Goal: Transaction & Acquisition: Purchase product/service

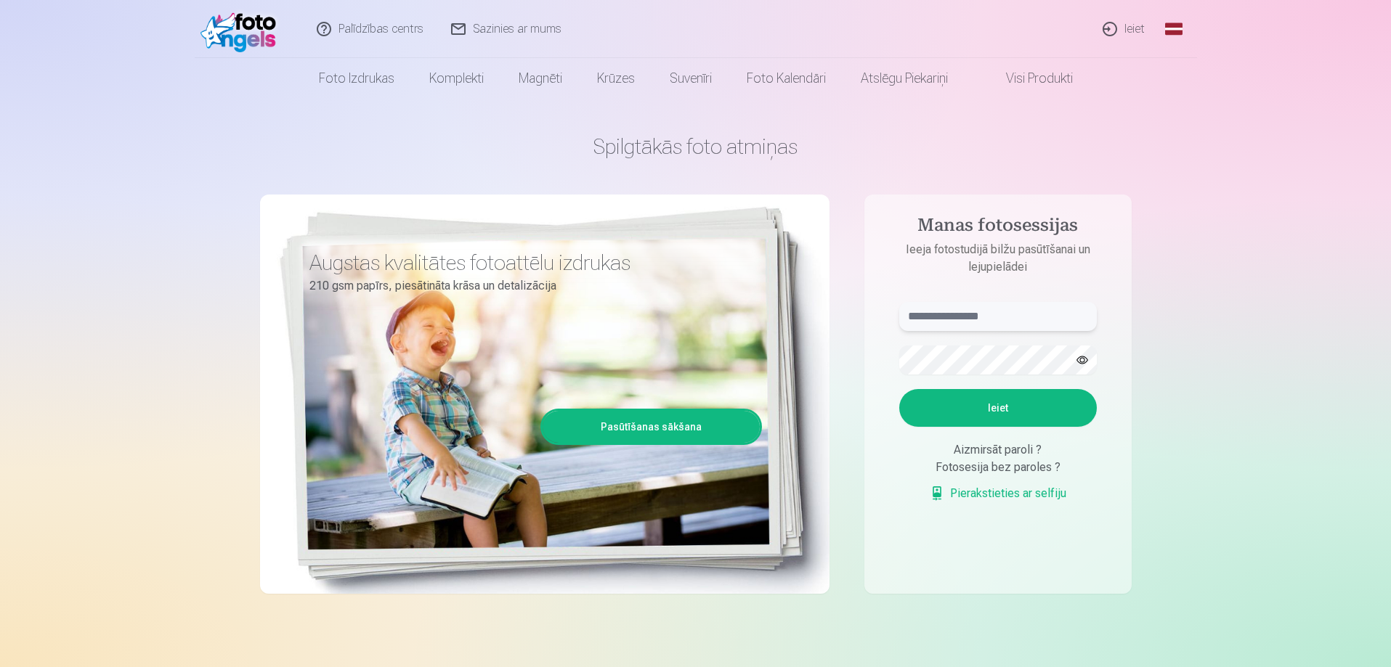
click at [975, 321] on input "text" at bounding box center [998, 316] width 198 height 29
type input "**********"
click at [1028, 407] on button "Ieiet" at bounding box center [998, 408] width 198 height 38
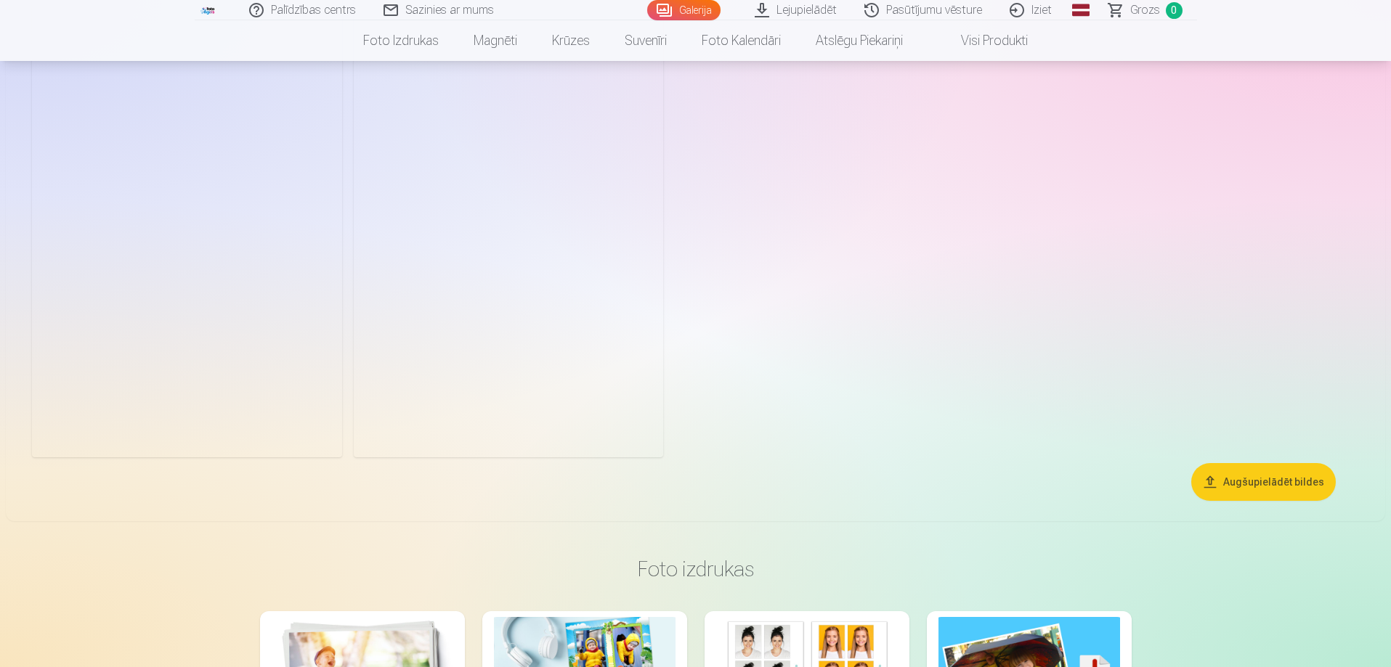
scroll to position [1453, 0]
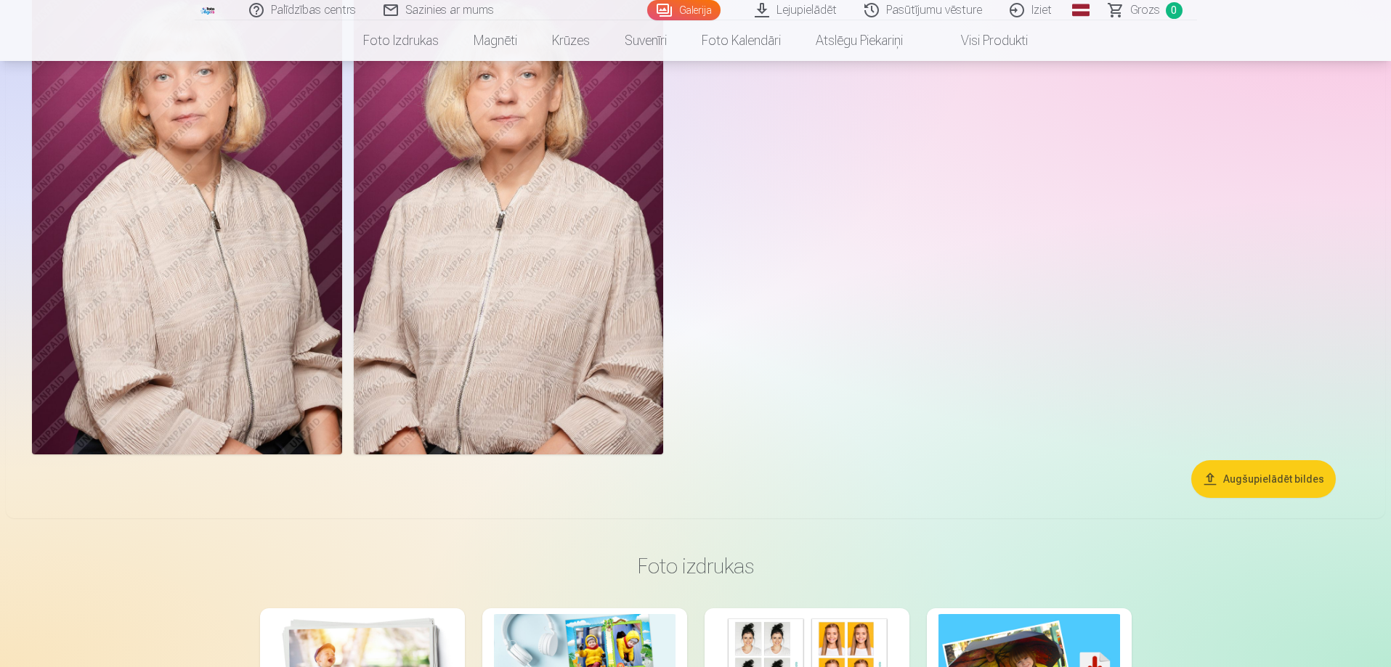
click at [1246, 483] on button "Augšupielādēt bildes" at bounding box center [1263, 479] width 145 height 38
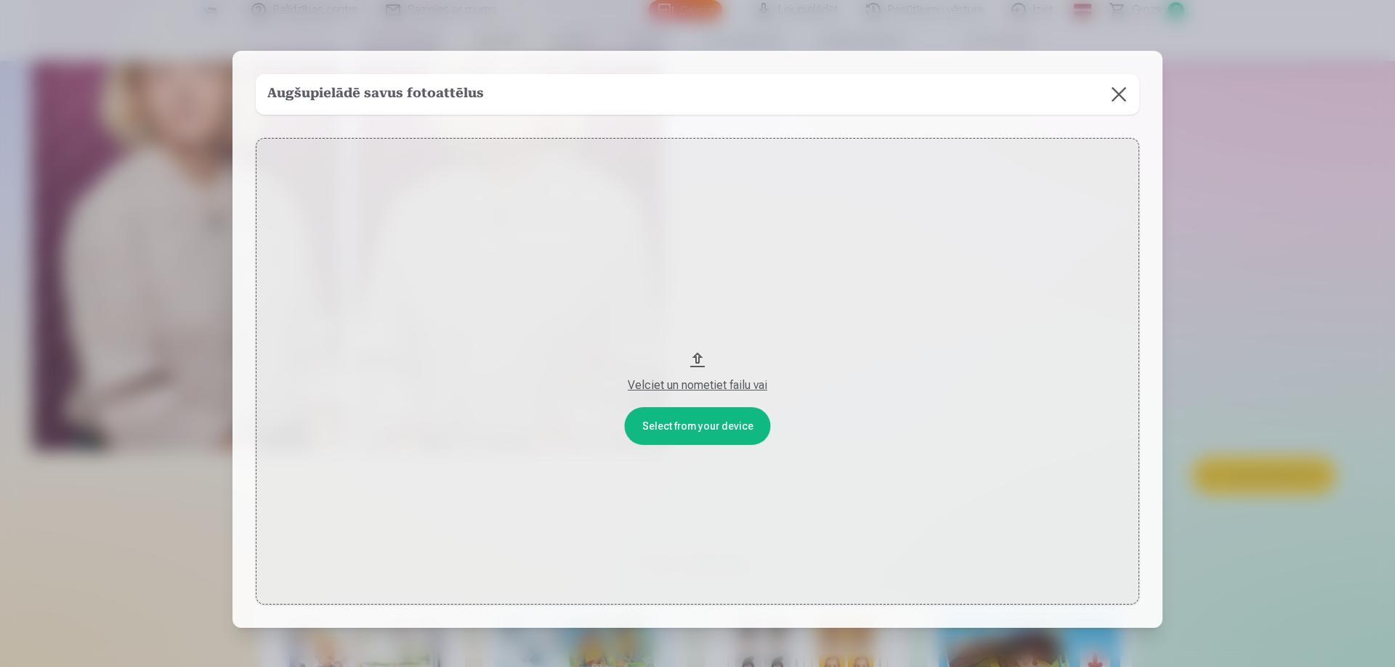
click at [688, 384] on div "Velciet un nometiet failu vai" at bounding box center [697, 385] width 854 height 17
click at [699, 424] on button "Velciet un nometiet failu vai" at bounding box center [697, 371] width 883 height 467
drag, startPoint x: 694, startPoint y: 359, endPoint x: 740, endPoint y: 192, distance: 173.2
click at [755, 148] on div "Select from your device Velciet un nometiet failu vai" at bounding box center [697, 371] width 883 height 467
click at [1113, 93] on button at bounding box center [1118, 94] width 41 height 41
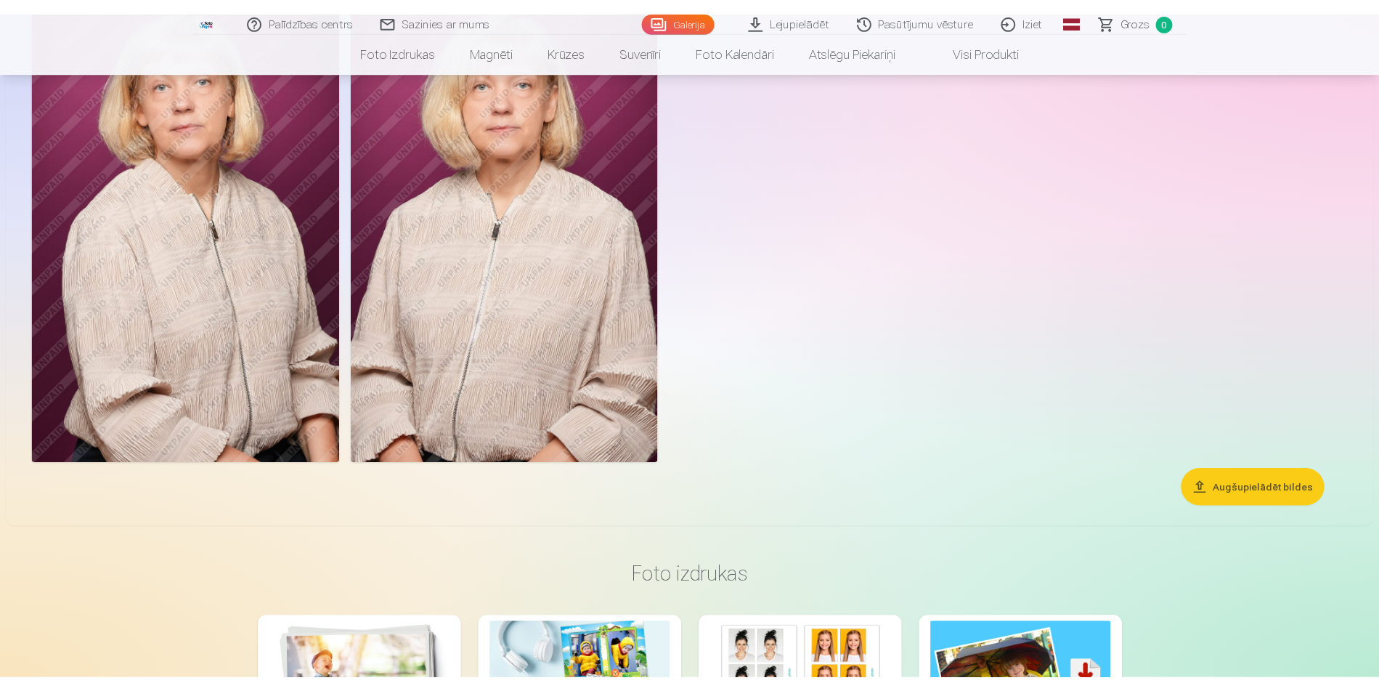
scroll to position [1445, 0]
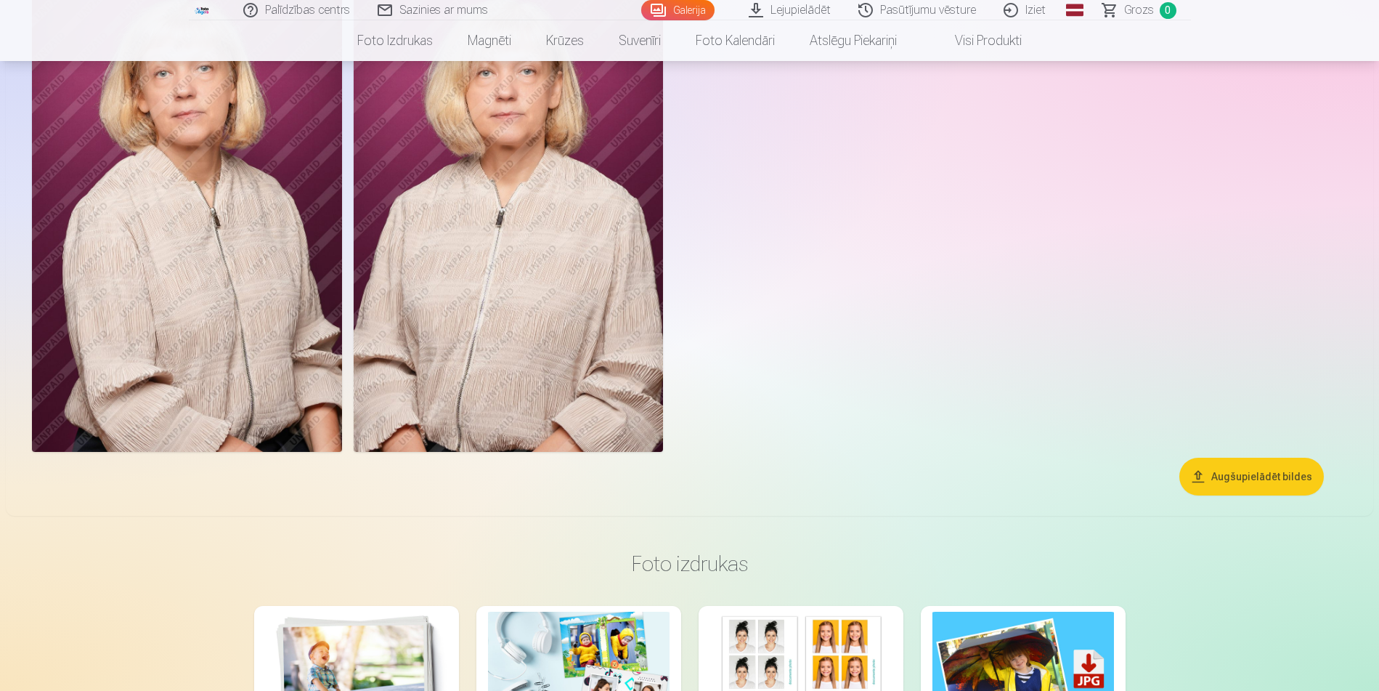
click at [532, 240] on img at bounding box center [509, 218] width 310 height 465
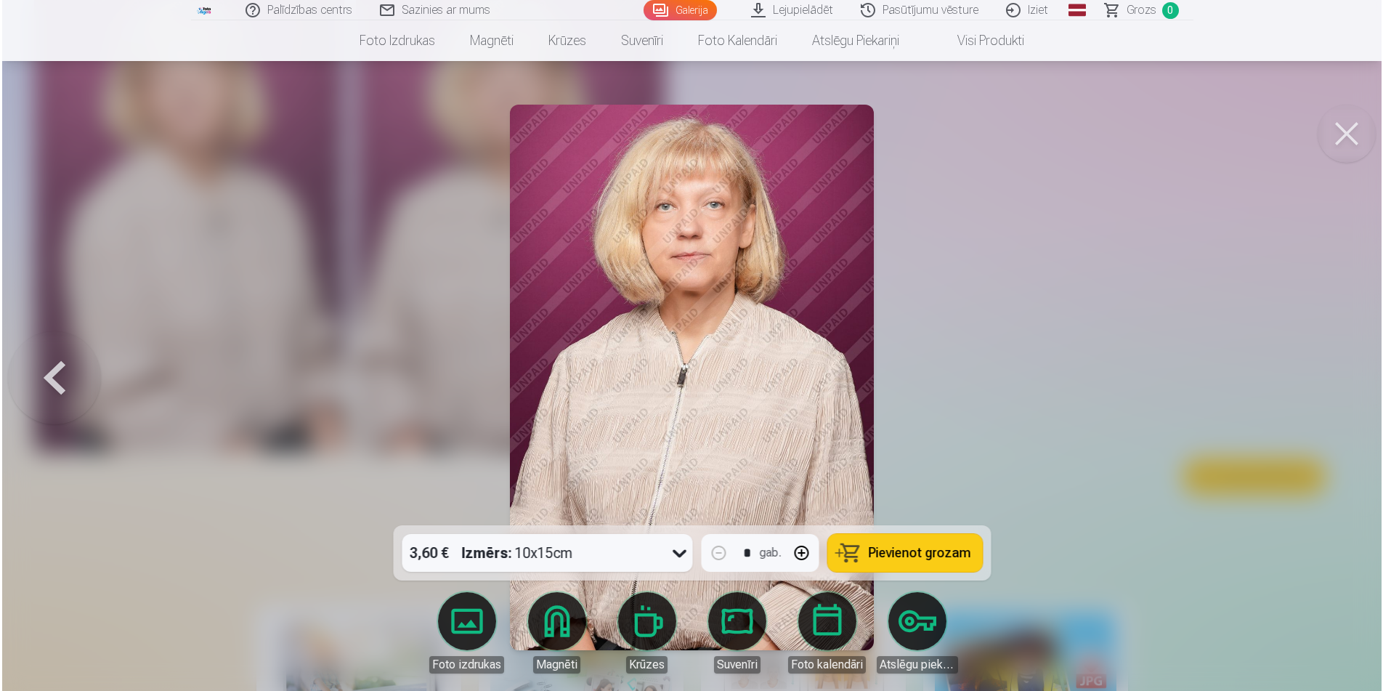
scroll to position [1448, 0]
drag, startPoint x: 1119, startPoint y: 276, endPoint x: 1178, endPoint y: 169, distance: 122.3
click at [1119, 275] on div at bounding box center [691, 345] width 1383 height 691
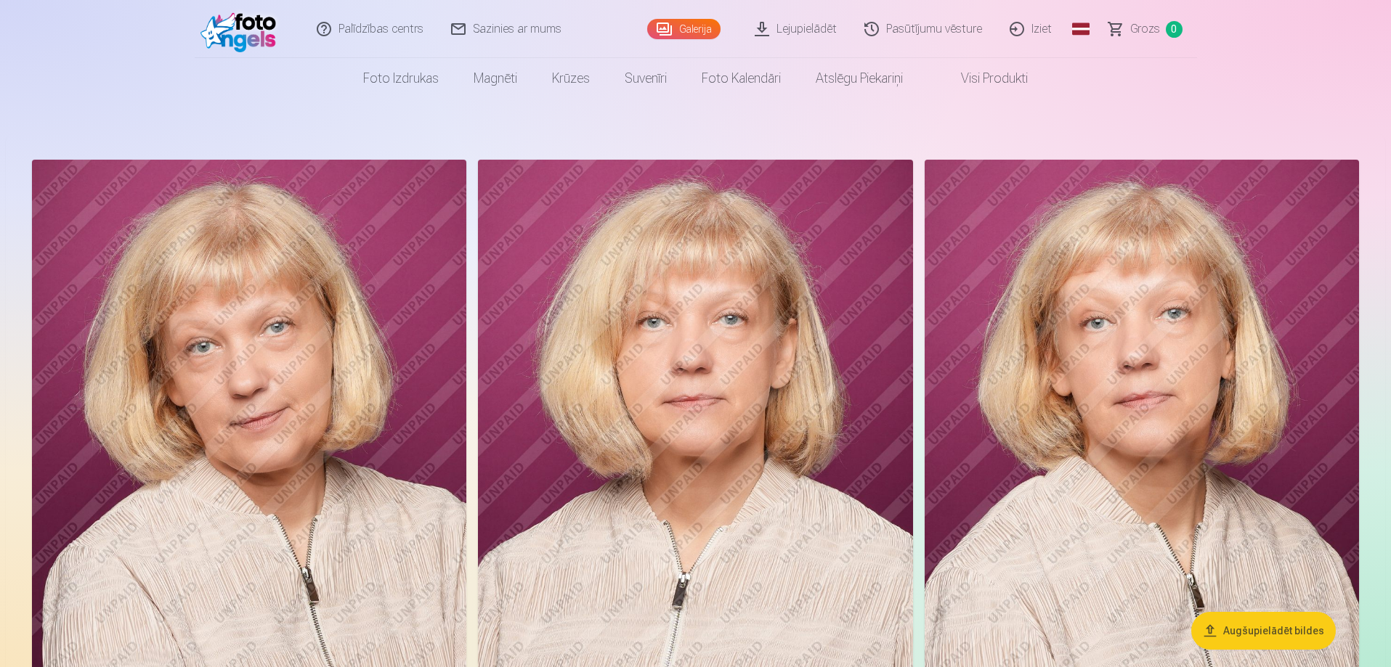
click at [1268, 65] on nav "Foto izdrukas Augstas kvalitātes fotoattēlu izdrukas 210 gsm papīrs, piesātināt…" at bounding box center [695, 78] width 1391 height 41
click at [1172, 322] on img at bounding box center [1142, 486] width 434 height 652
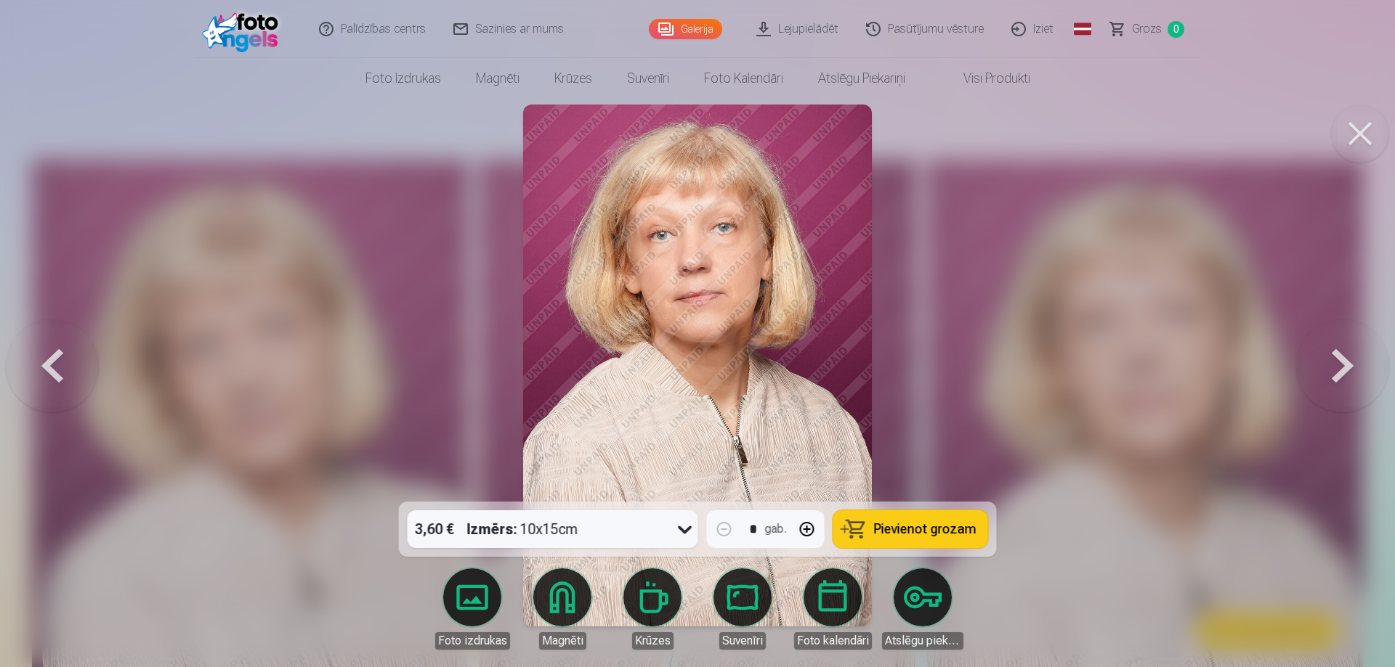
click at [1348, 366] on button at bounding box center [1342, 365] width 93 height 243
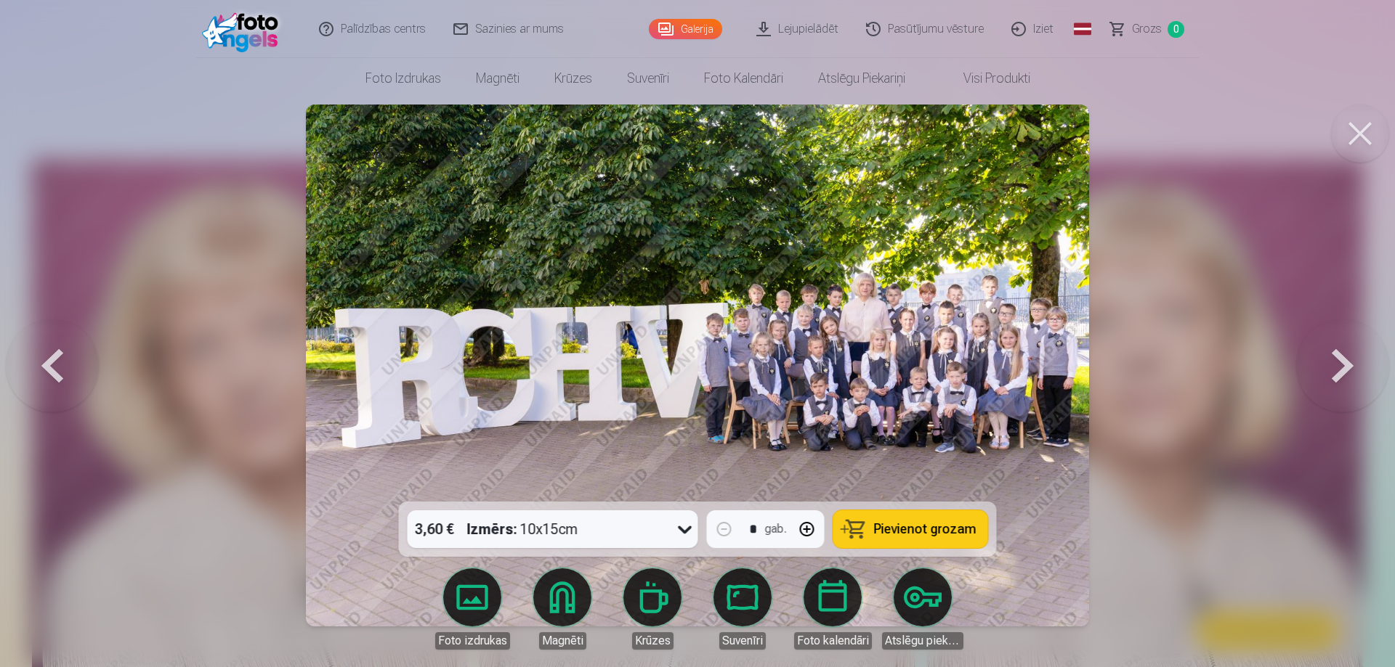
click at [54, 370] on button at bounding box center [52, 365] width 93 height 243
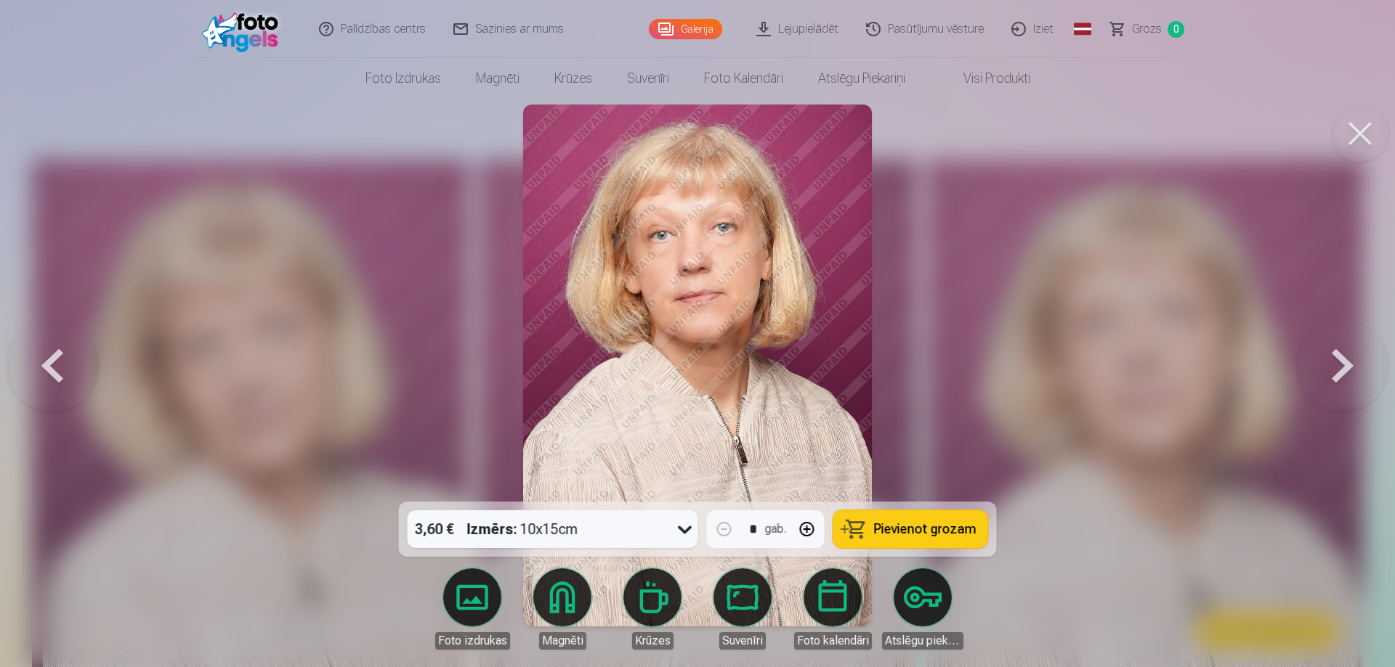
click at [54, 370] on button at bounding box center [52, 365] width 93 height 243
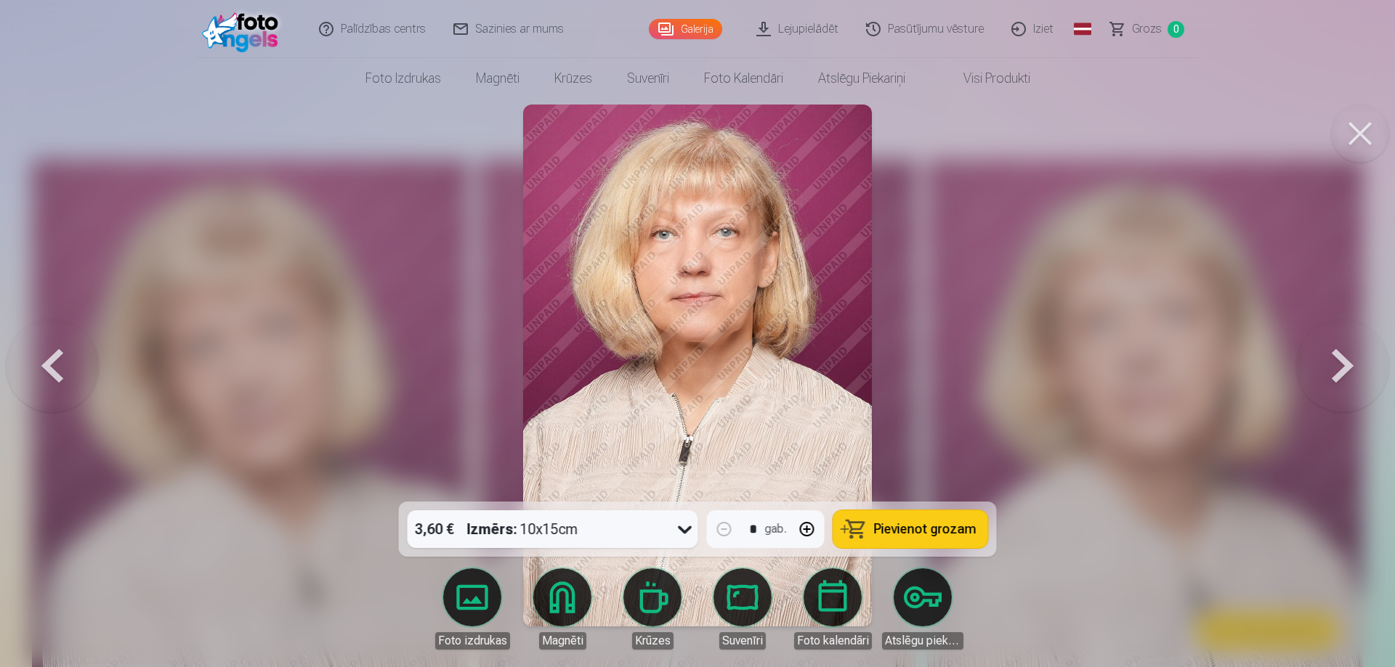
click at [54, 370] on button at bounding box center [52, 365] width 93 height 243
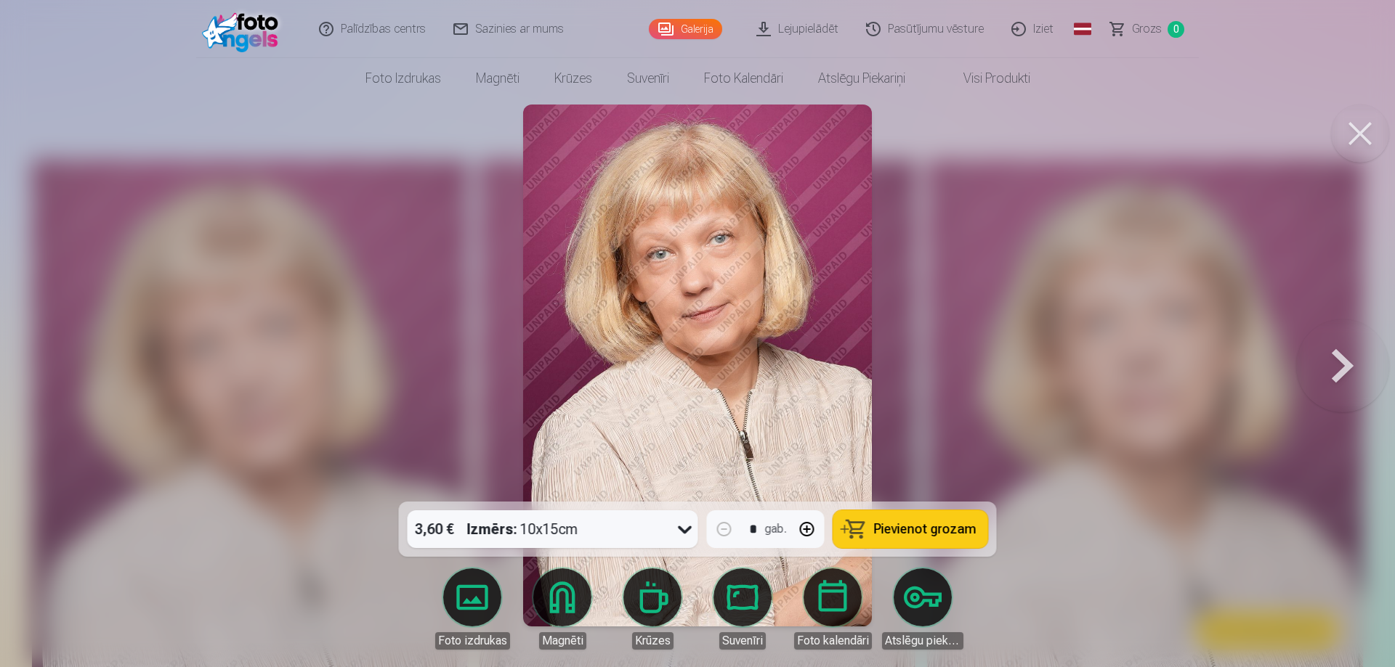
click at [54, 370] on div at bounding box center [697, 333] width 1395 height 667
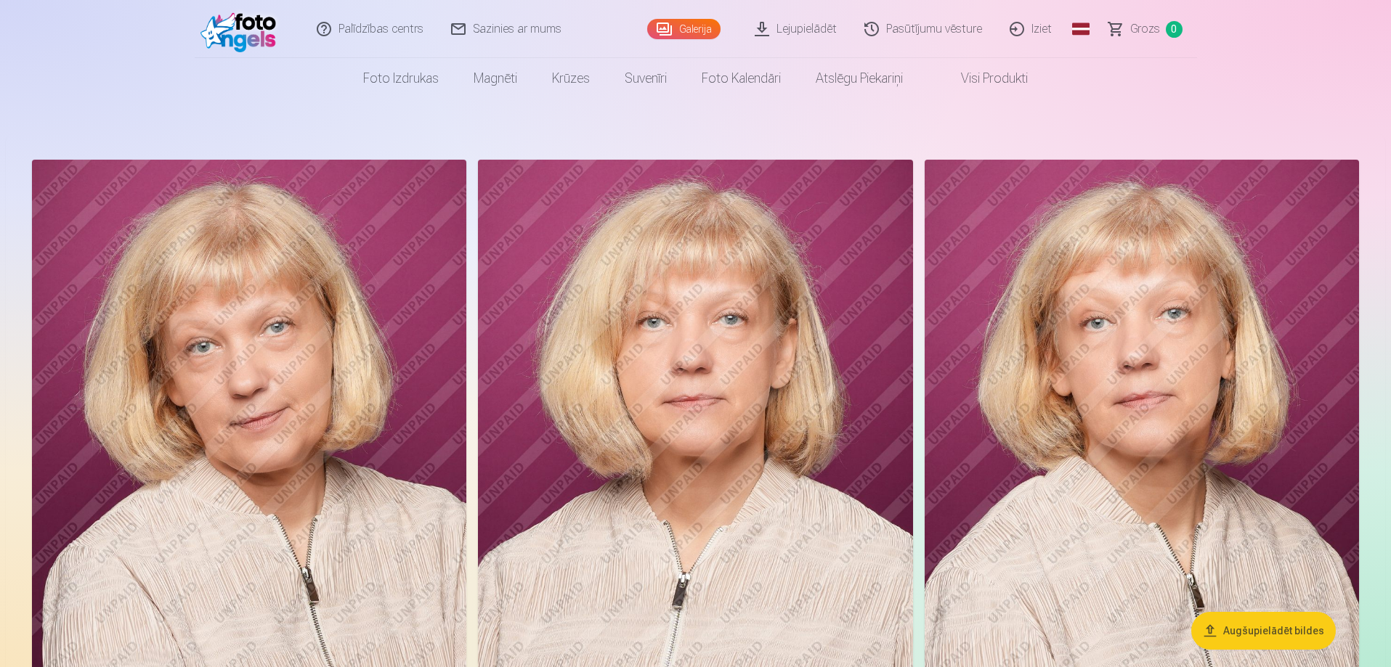
click at [1049, 386] on img at bounding box center [1142, 486] width 434 height 652
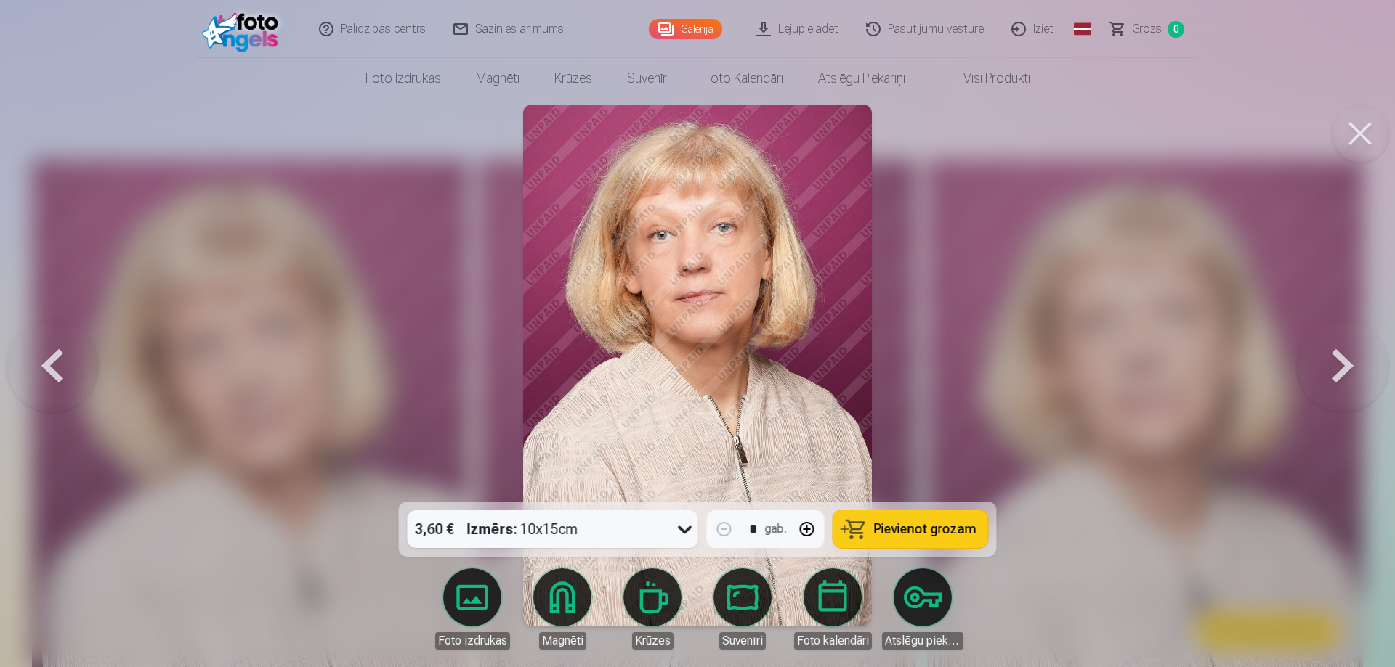
click at [57, 366] on button at bounding box center [52, 365] width 93 height 243
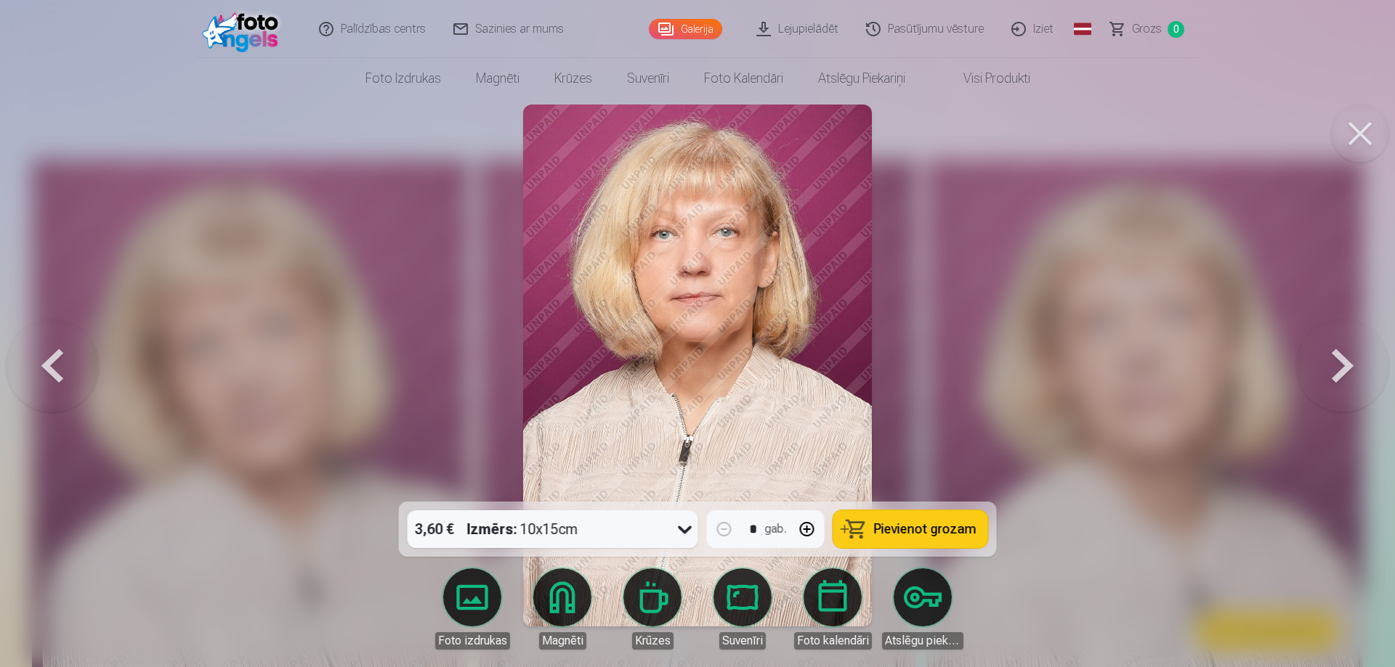
click at [57, 366] on button at bounding box center [52, 365] width 93 height 243
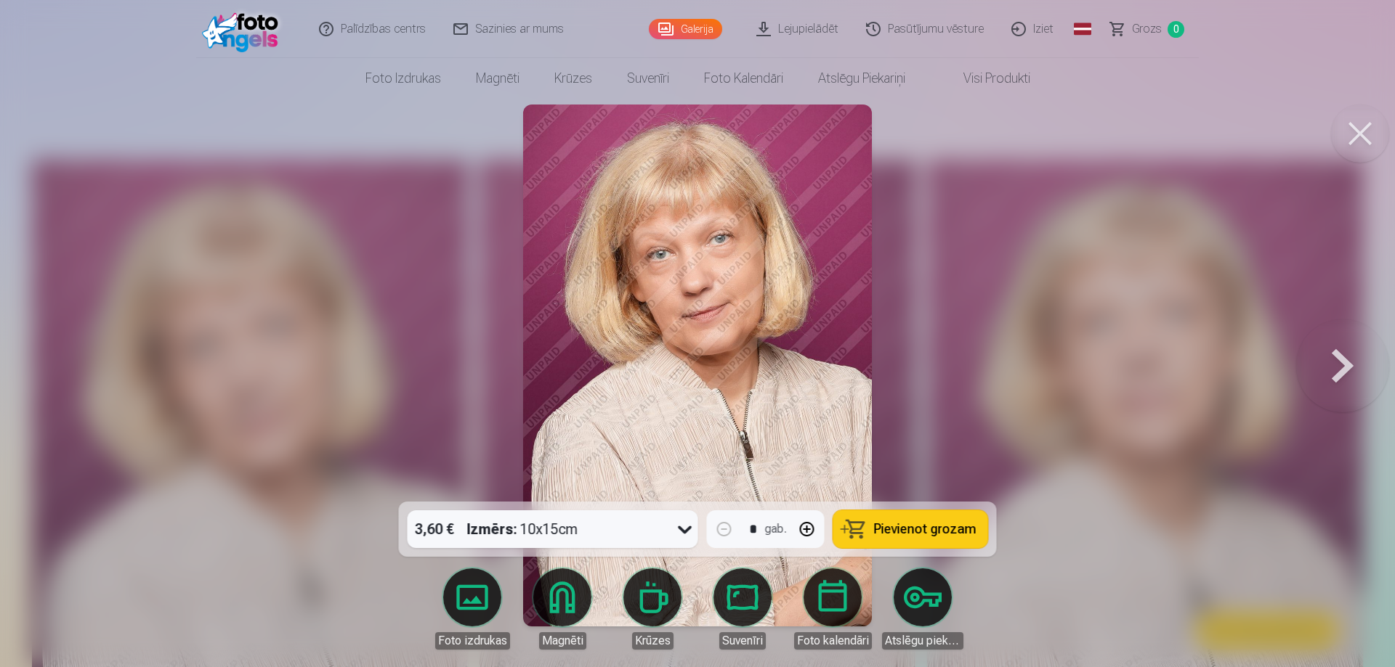
click at [1355, 137] on button at bounding box center [1360, 134] width 58 height 58
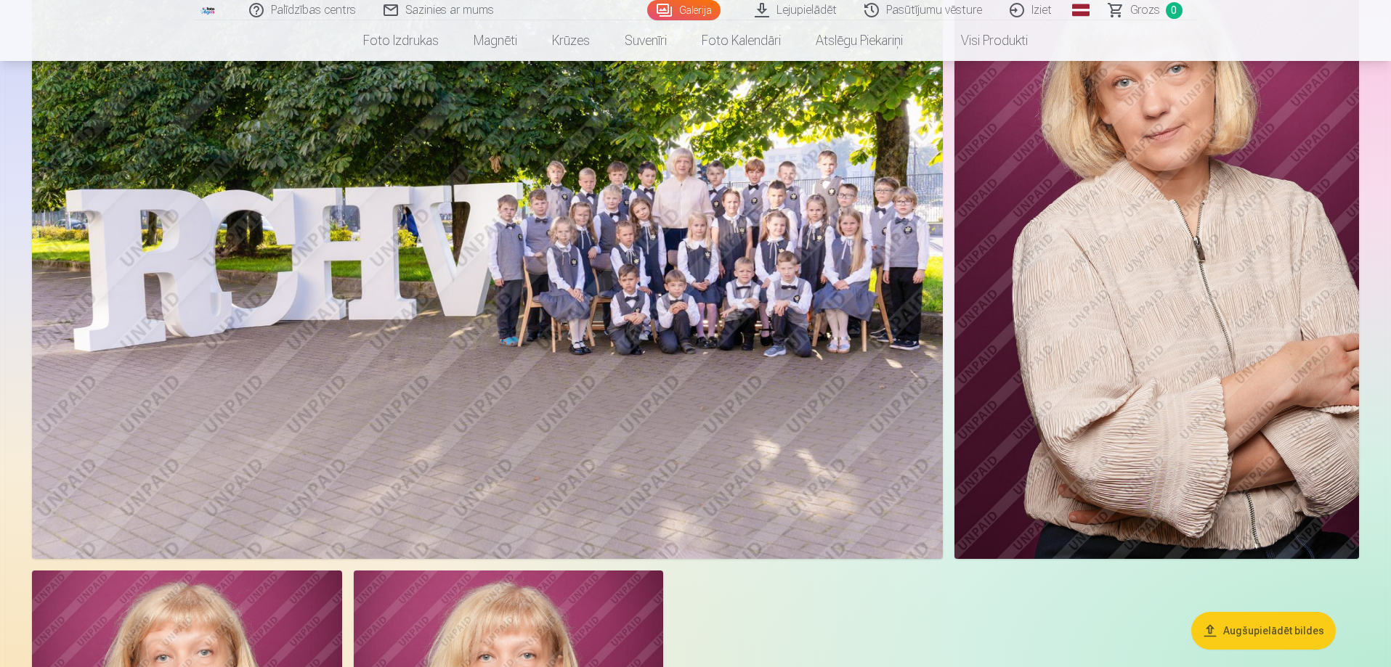
scroll to position [799, 0]
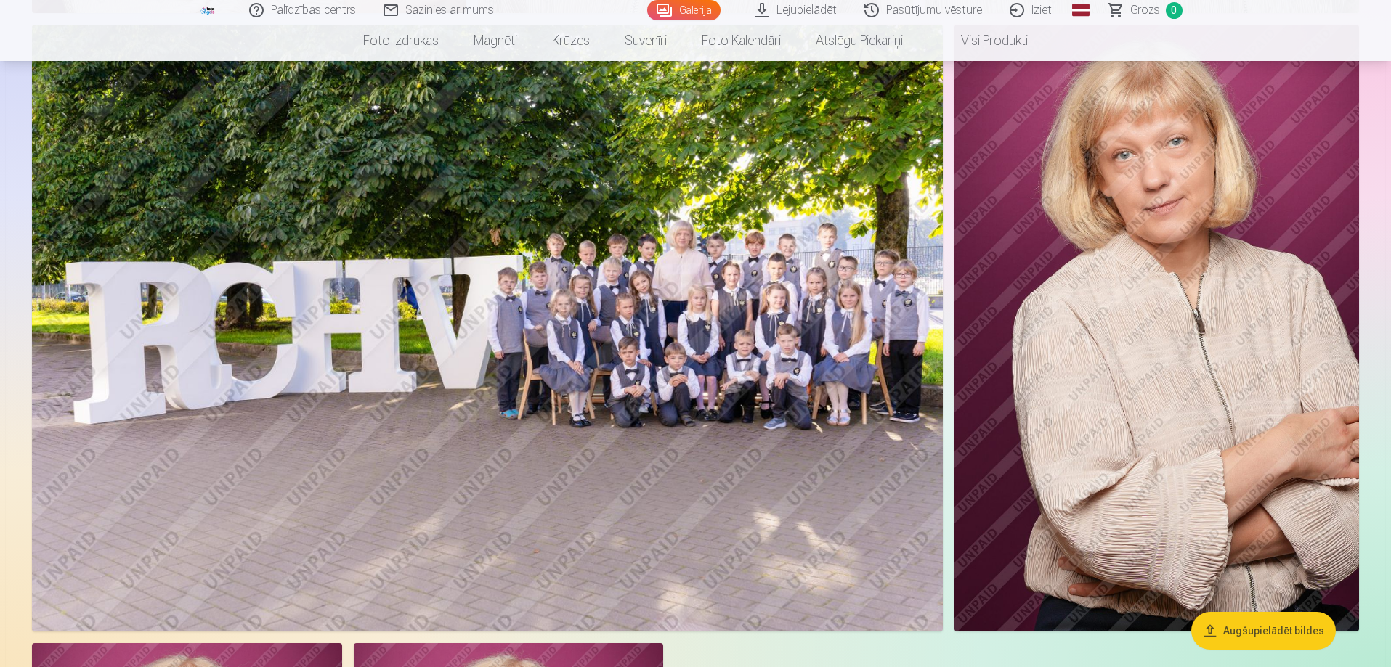
click at [736, 347] on img at bounding box center [487, 328] width 911 height 607
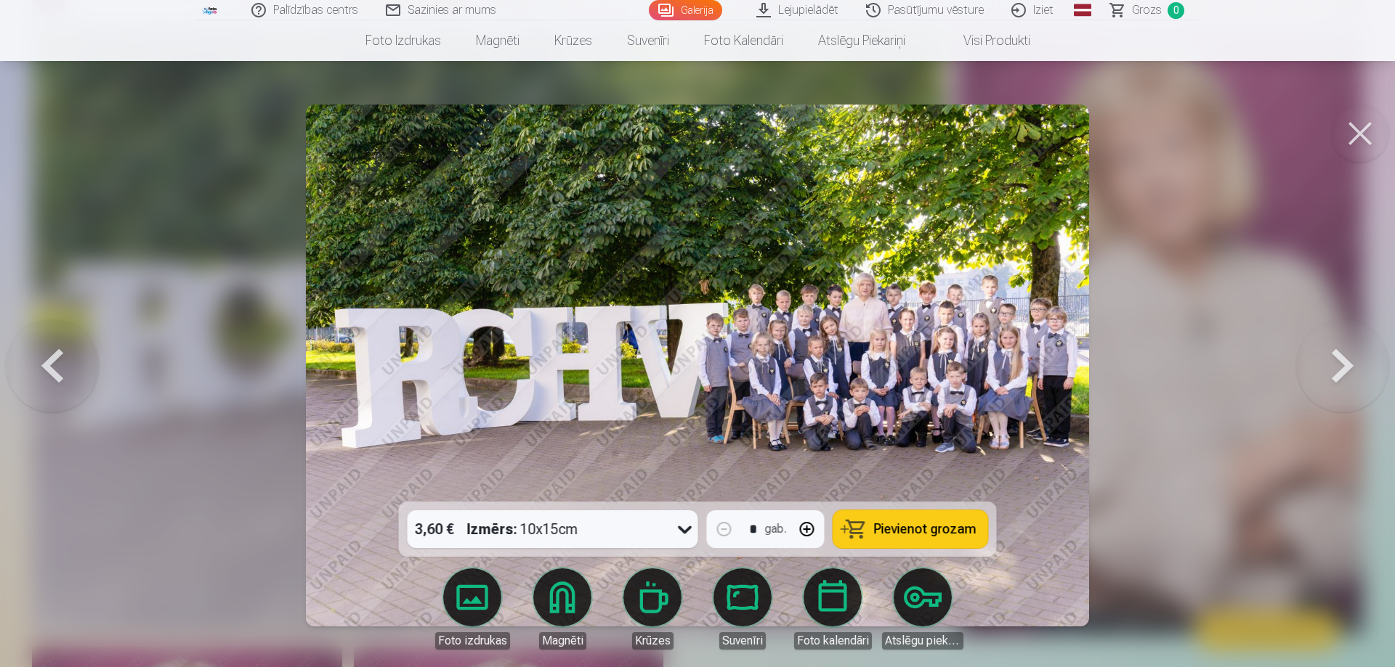
click at [1344, 363] on button at bounding box center [1342, 365] width 93 height 243
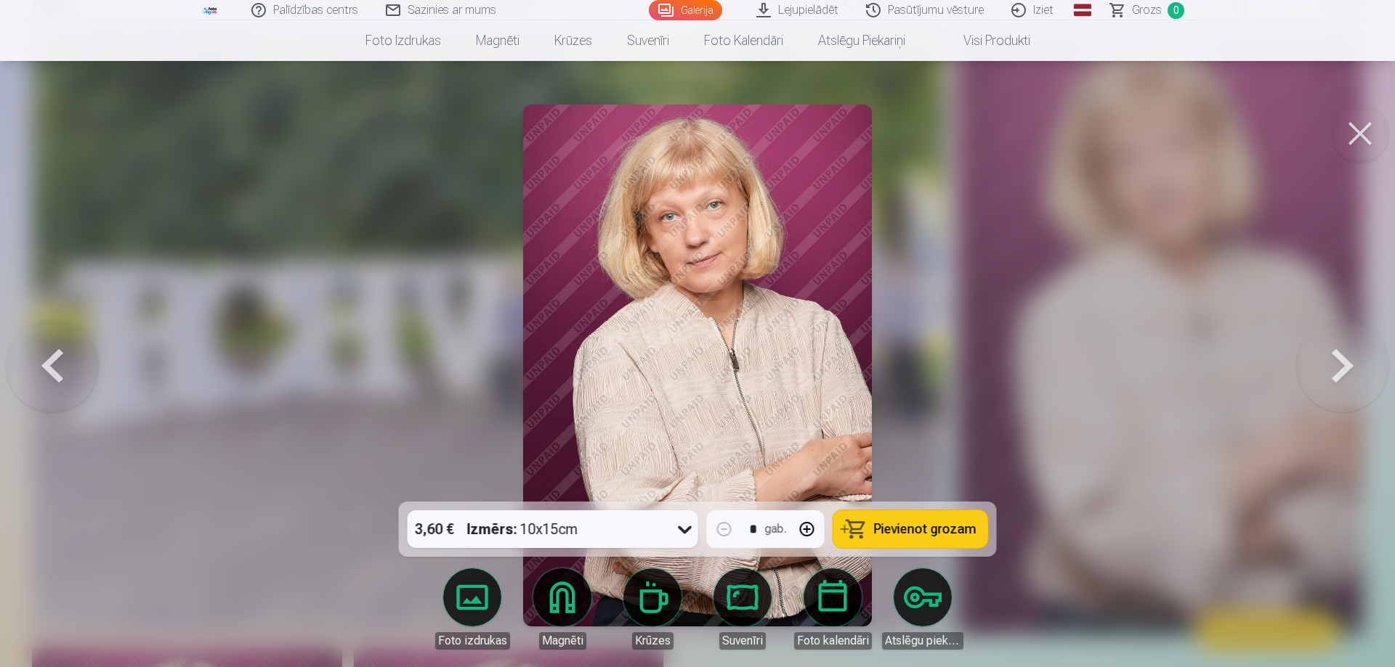
click at [1344, 363] on button at bounding box center [1342, 365] width 93 height 243
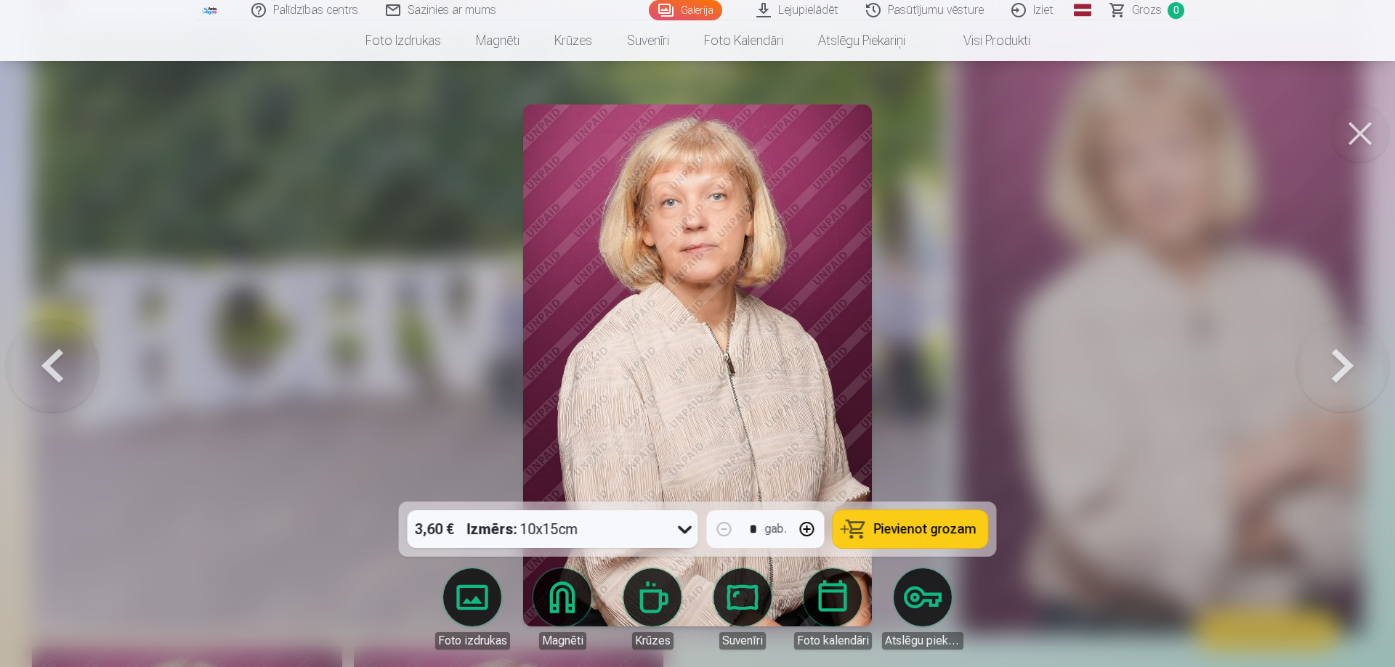
click at [1344, 363] on button at bounding box center [1342, 365] width 93 height 243
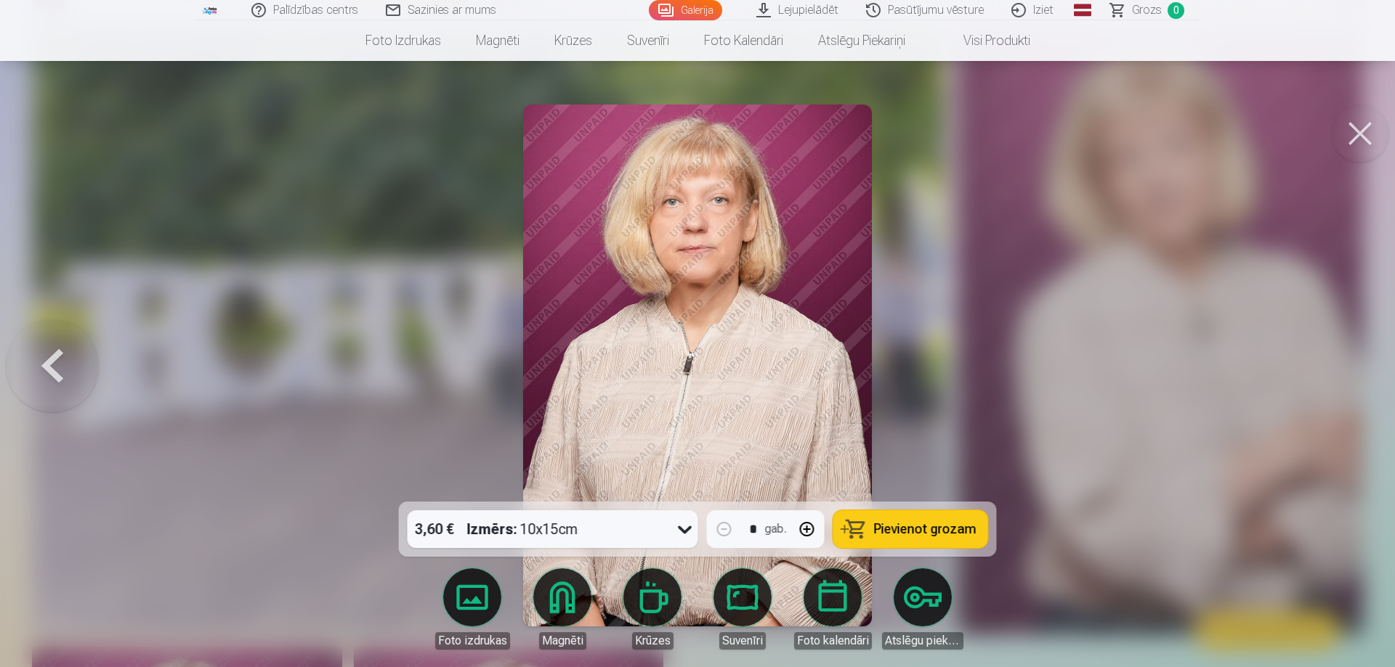
click at [1344, 363] on div at bounding box center [697, 333] width 1395 height 667
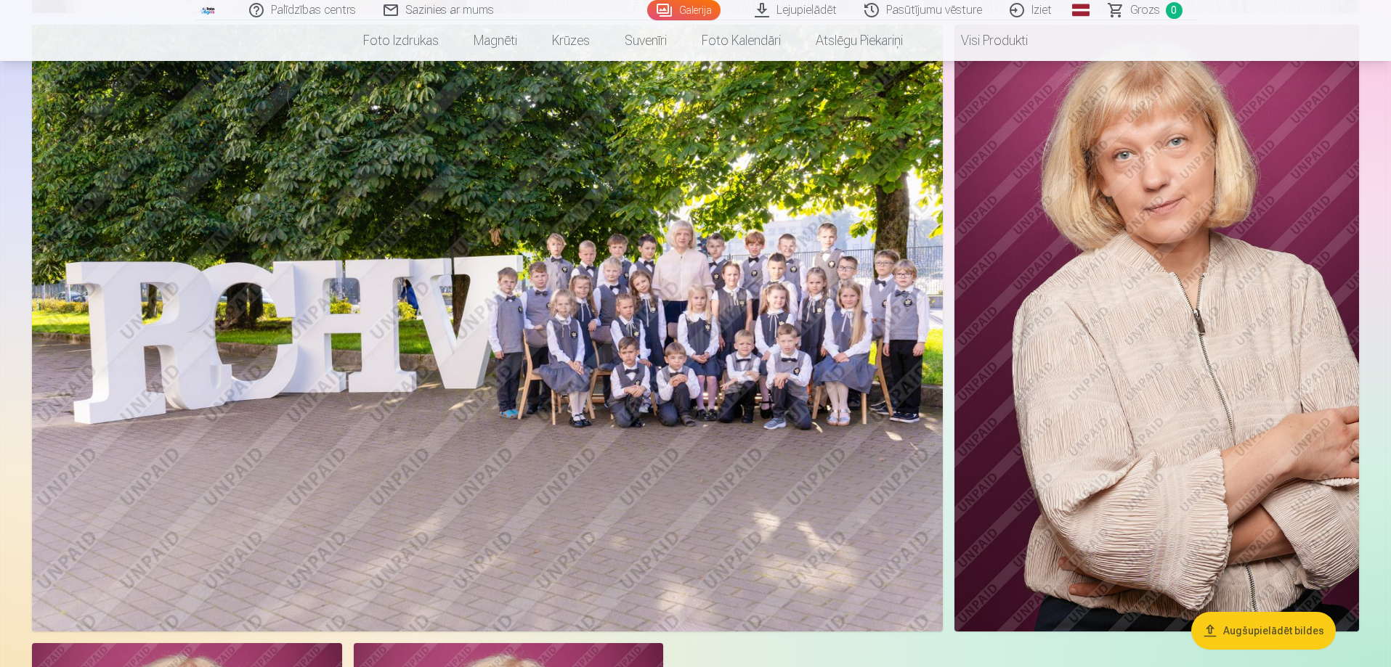
click at [1344, 363] on img at bounding box center [1156, 328] width 405 height 607
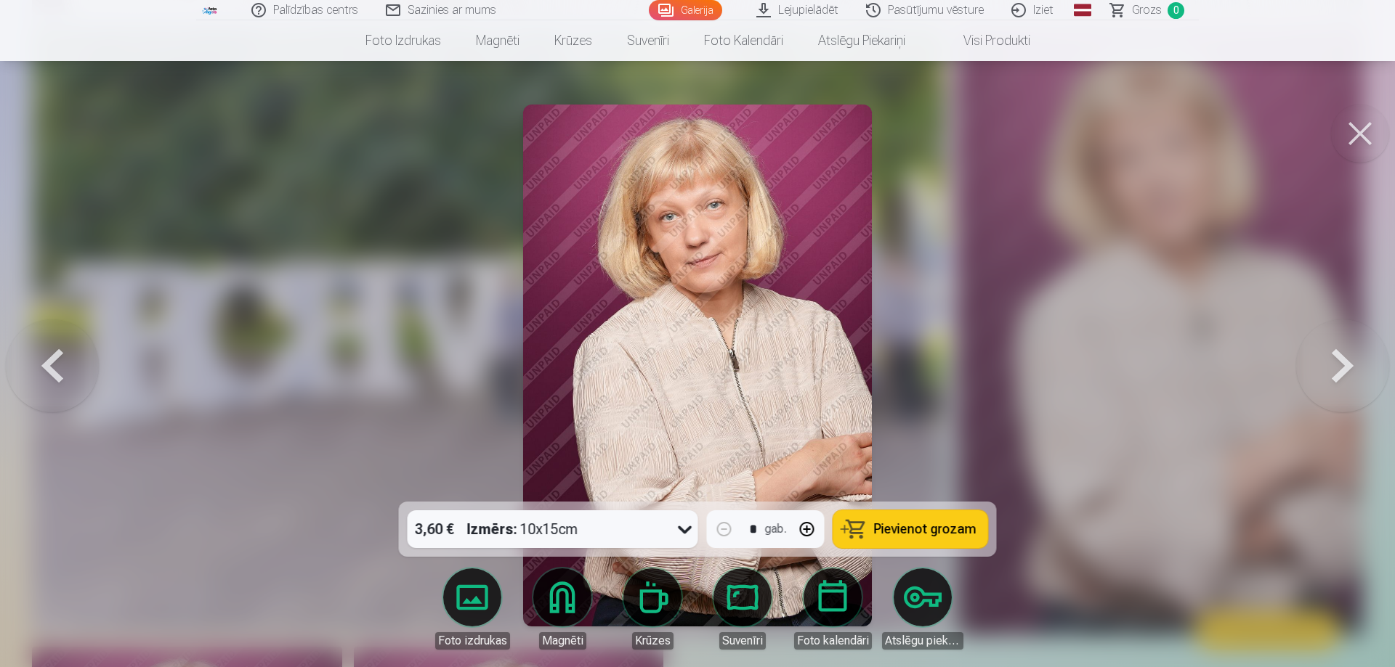
click at [1363, 131] on button at bounding box center [1360, 134] width 58 height 58
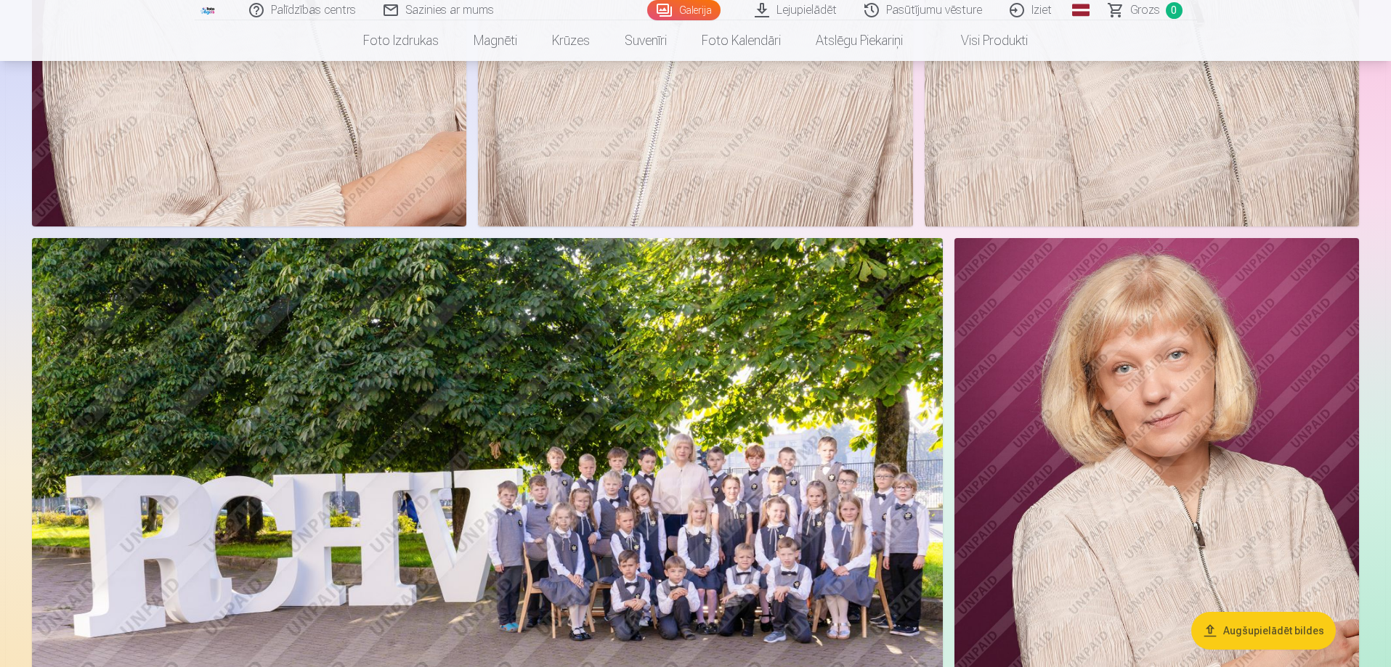
scroll to position [218, 0]
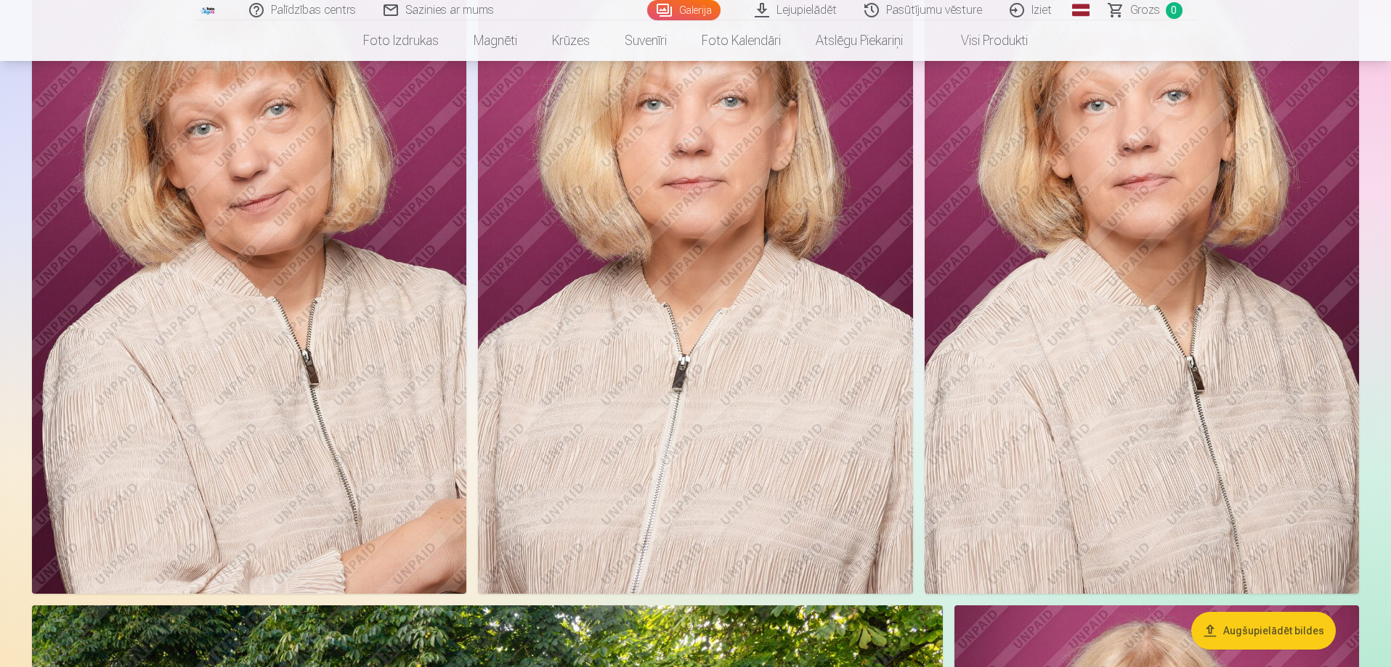
click at [248, 187] on img at bounding box center [249, 268] width 434 height 652
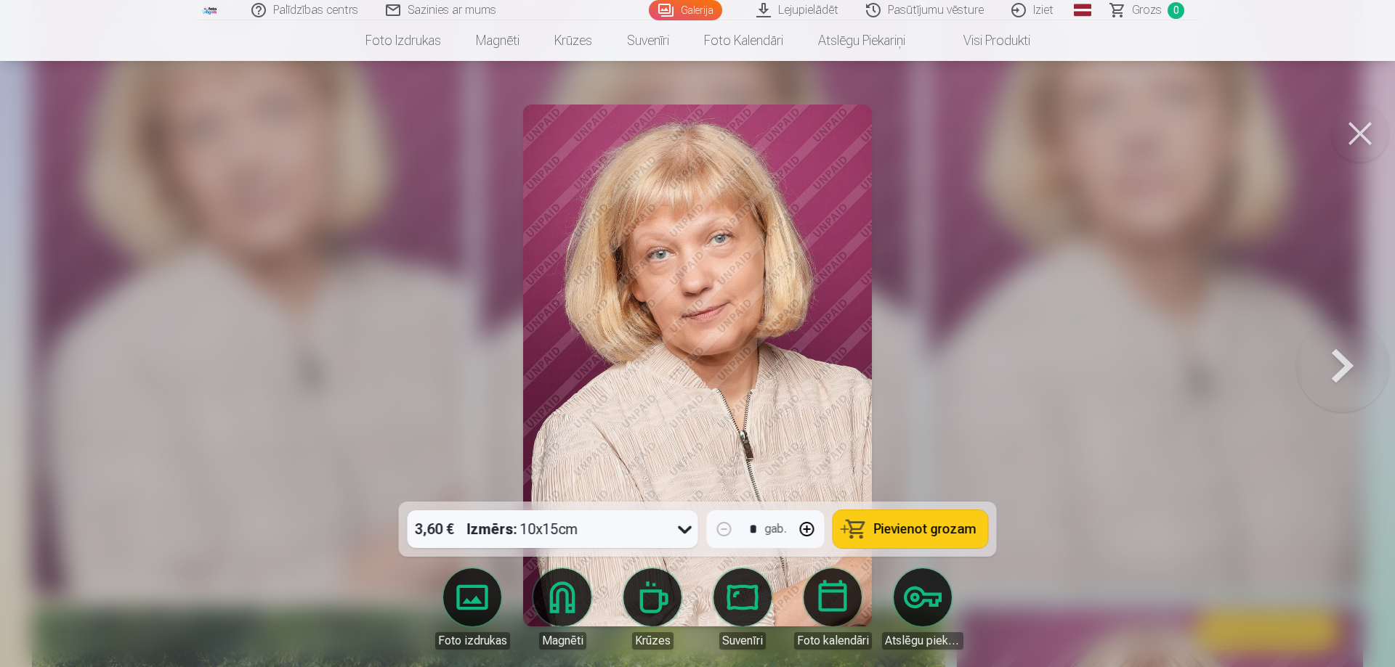
click at [1341, 362] on button at bounding box center [1342, 365] width 93 height 243
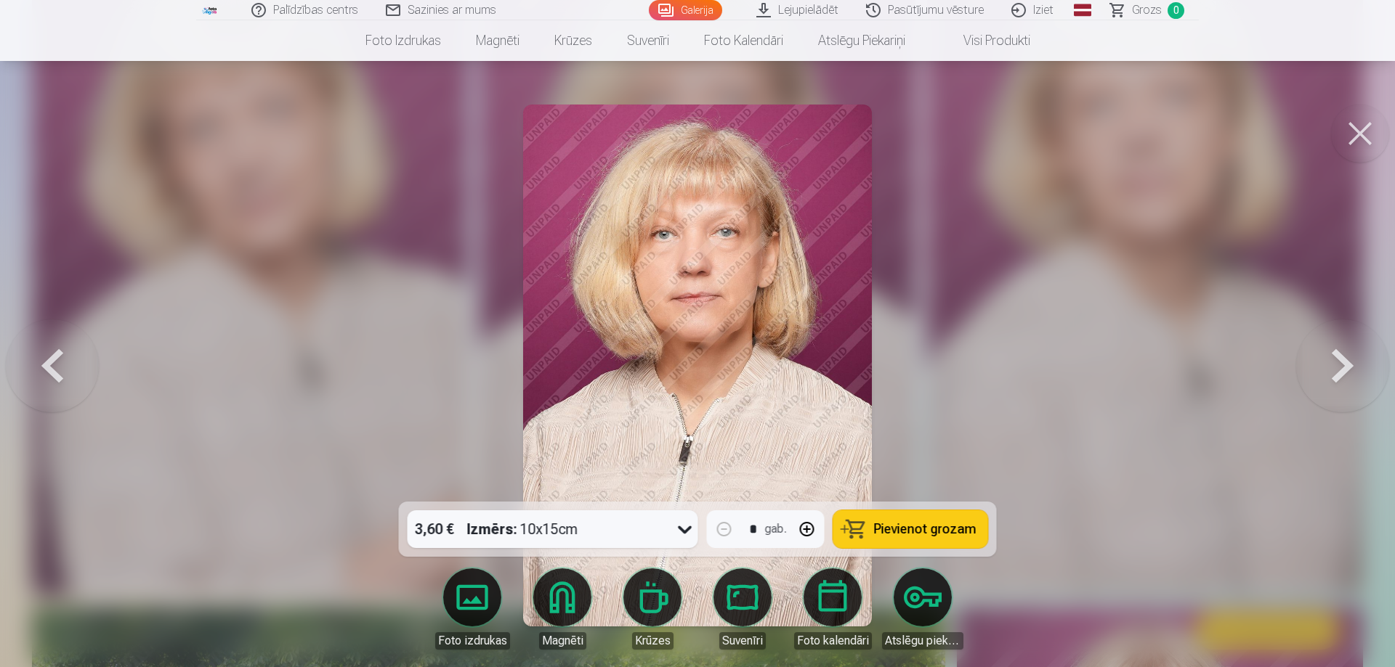
click at [1341, 362] on button at bounding box center [1342, 365] width 93 height 243
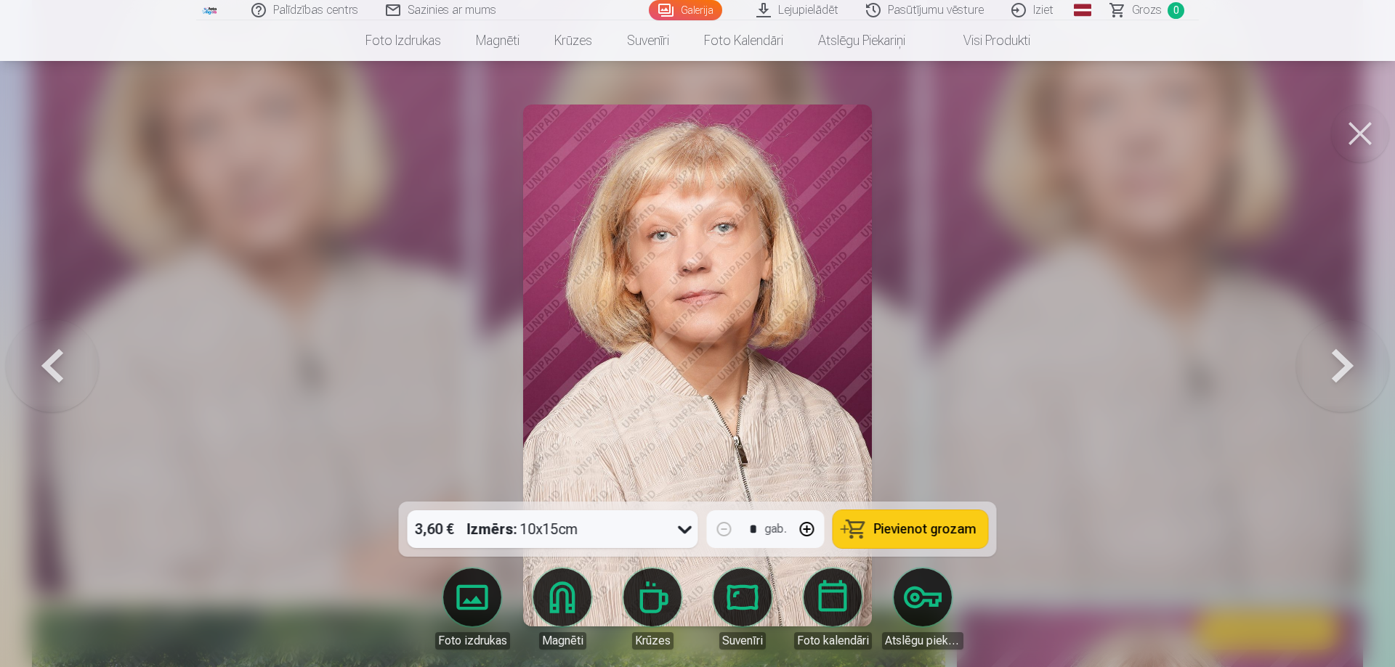
click at [1341, 362] on button at bounding box center [1342, 365] width 93 height 243
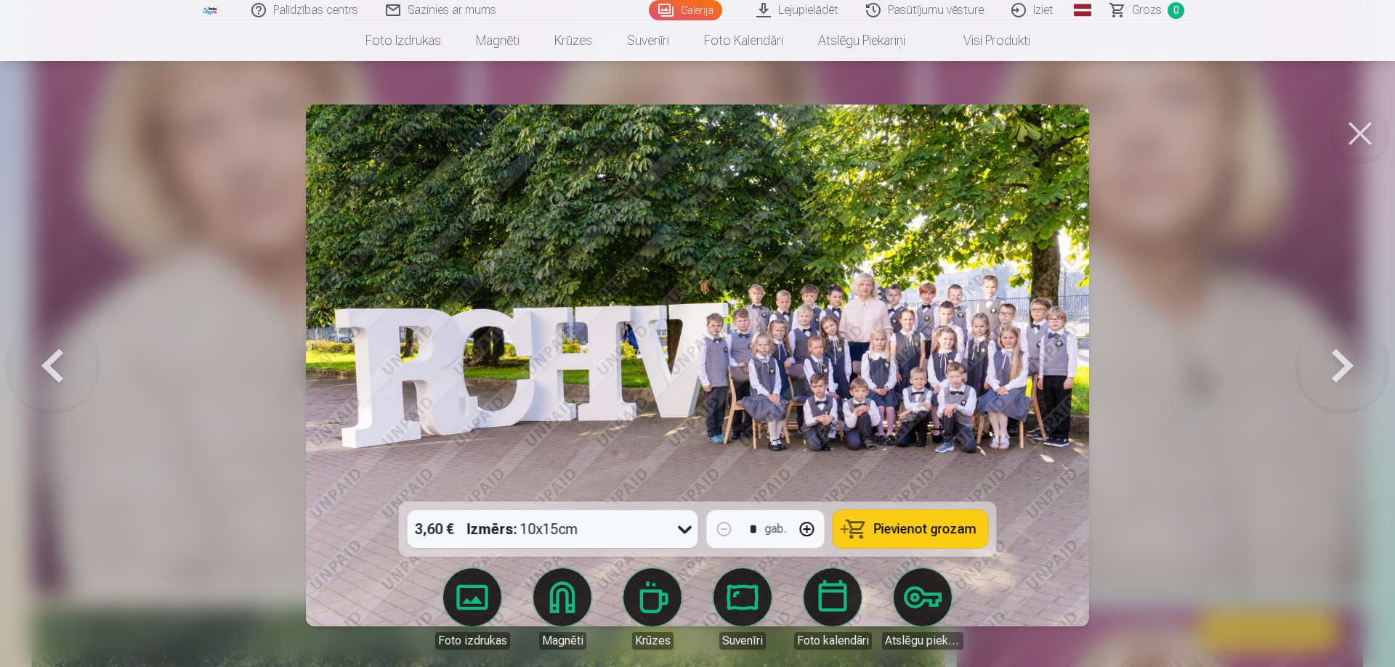
click at [57, 373] on button at bounding box center [52, 365] width 93 height 243
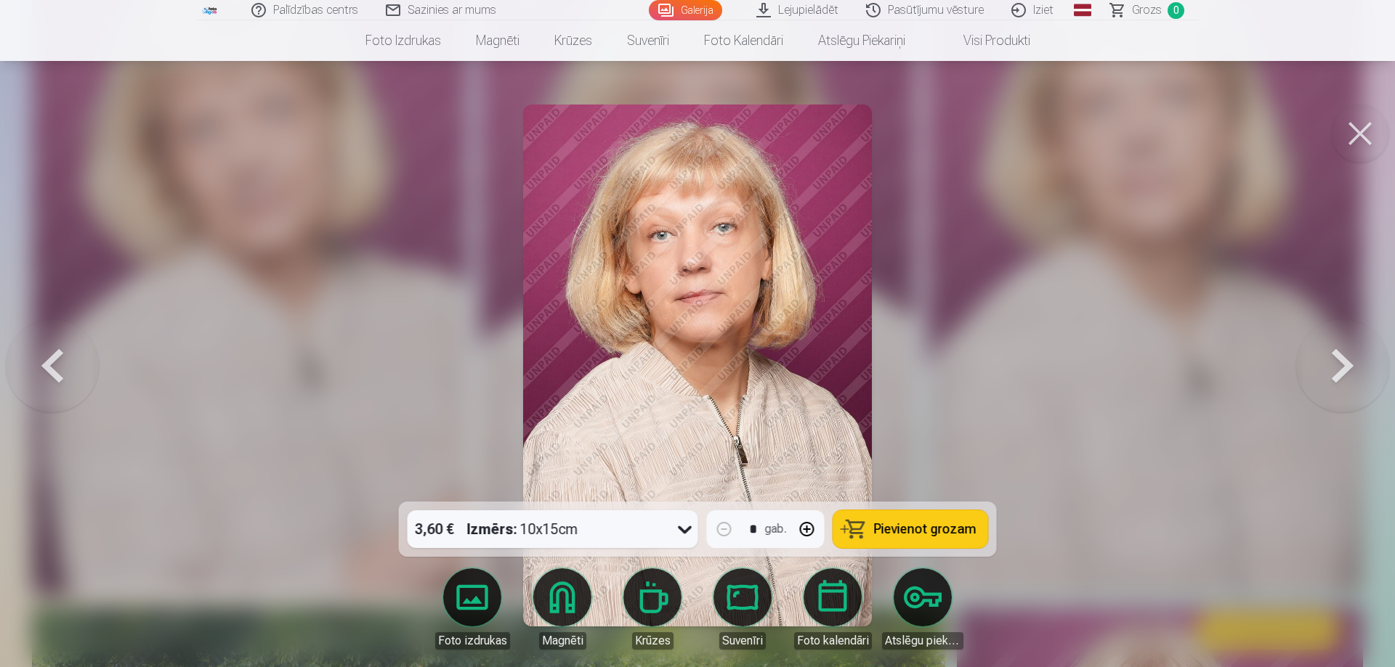
click at [58, 373] on button at bounding box center [52, 365] width 93 height 243
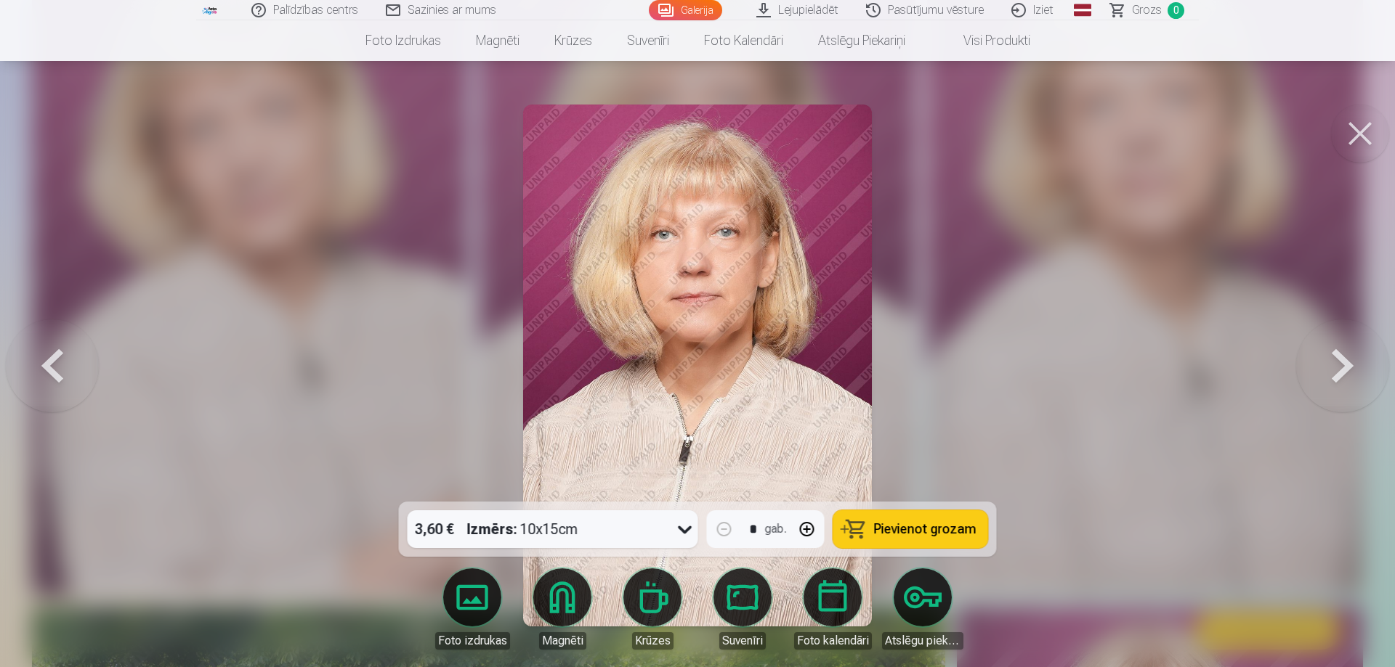
click at [58, 373] on button at bounding box center [52, 365] width 93 height 243
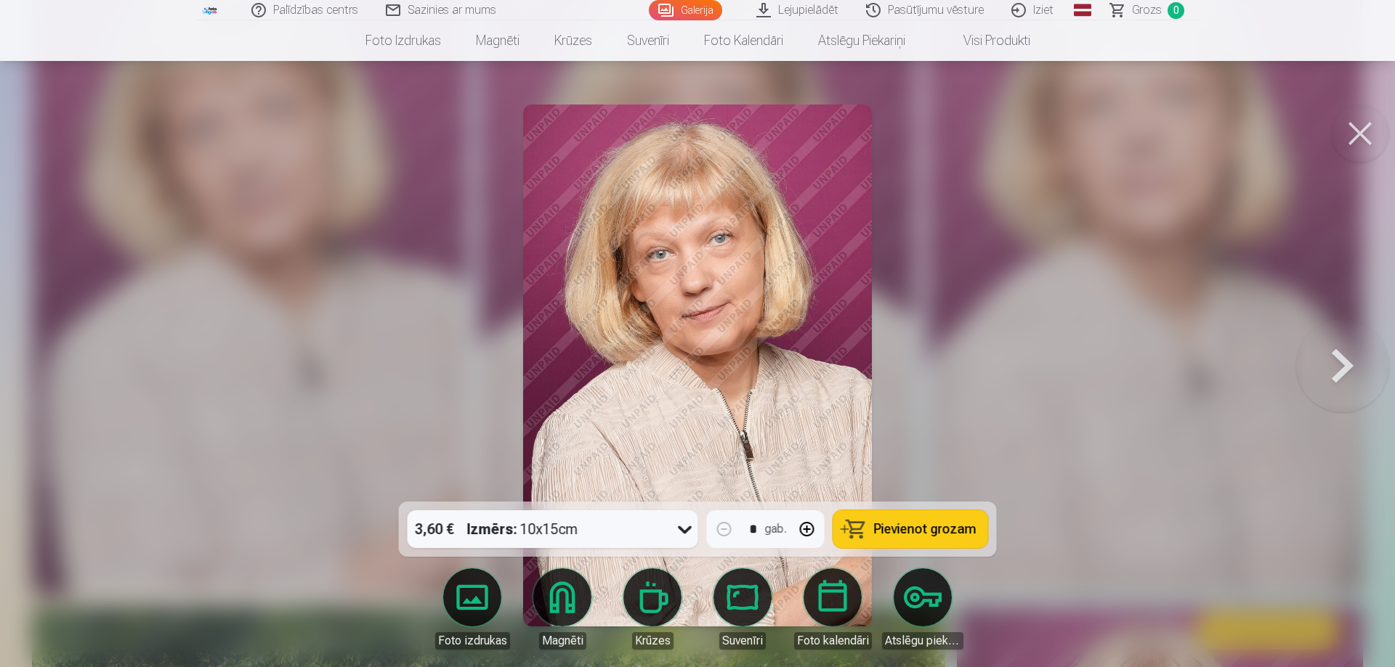
click at [1336, 366] on button at bounding box center [1342, 365] width 93 height 243
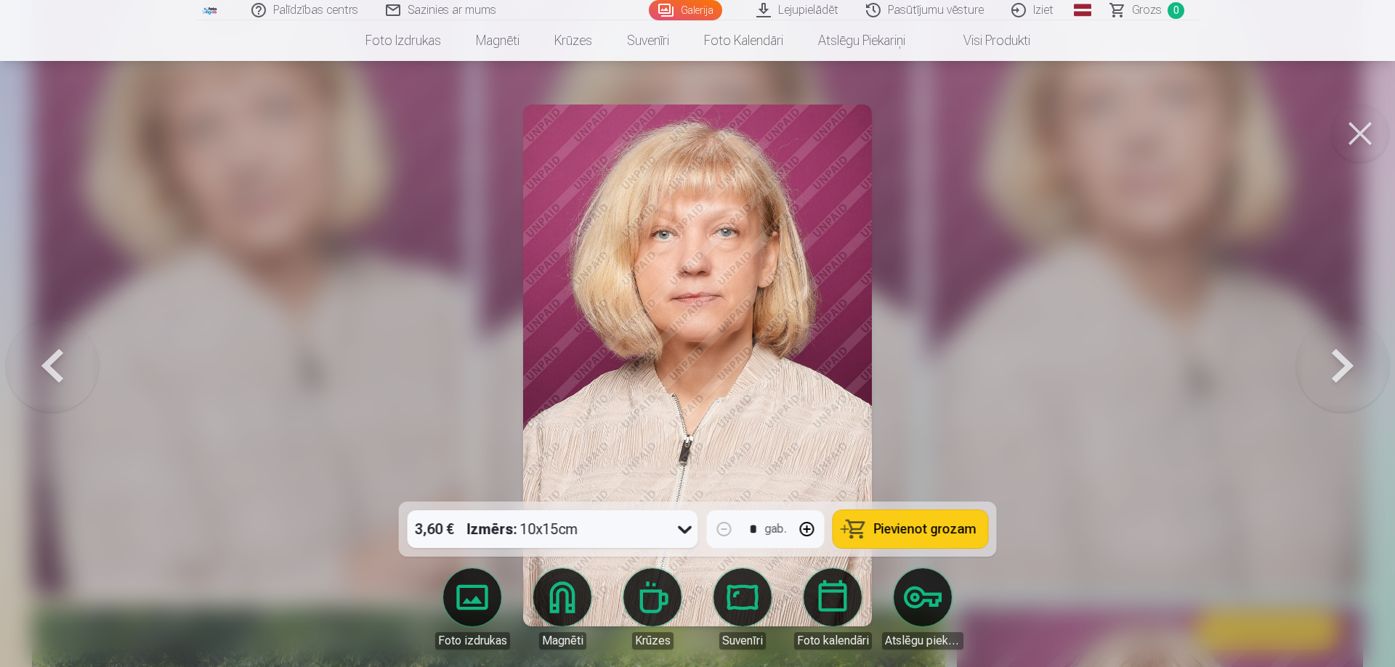
click at [1336, 366] on button at bounding box center [1342, 365] width 93 height 243
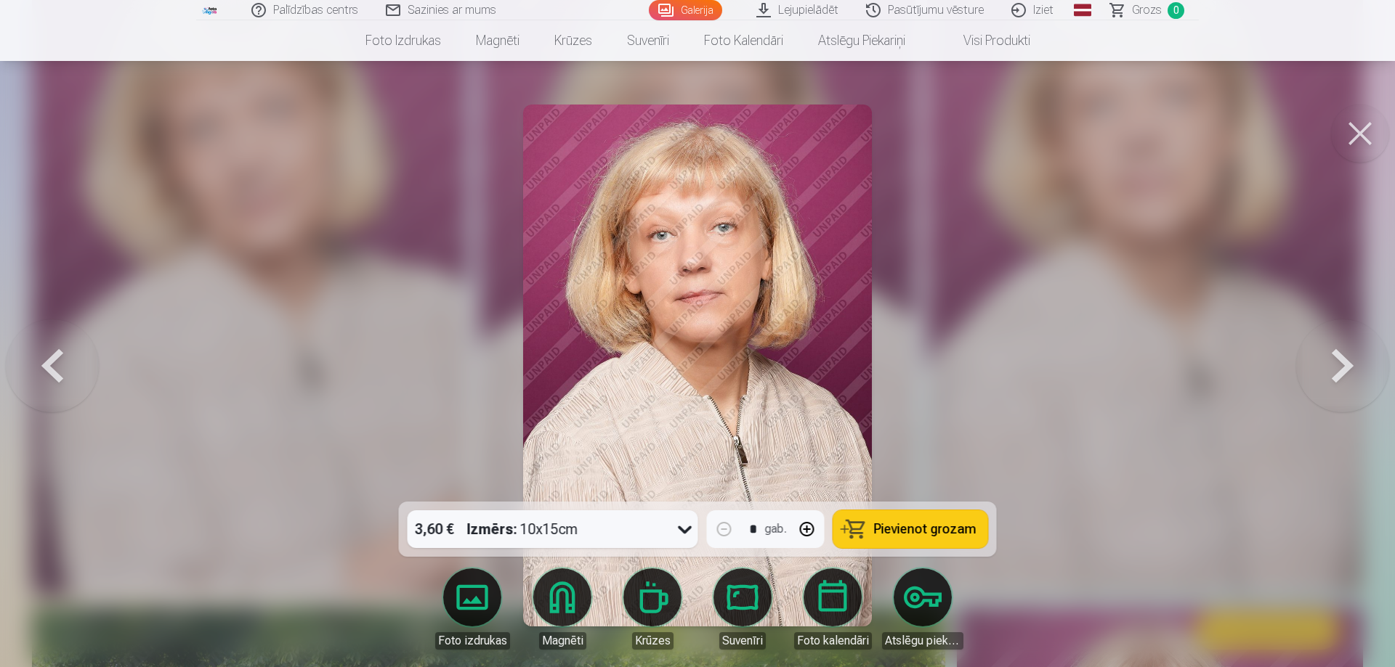
click at [1363, 134] on button at bounding box center [1360, 134] width 58 height 58
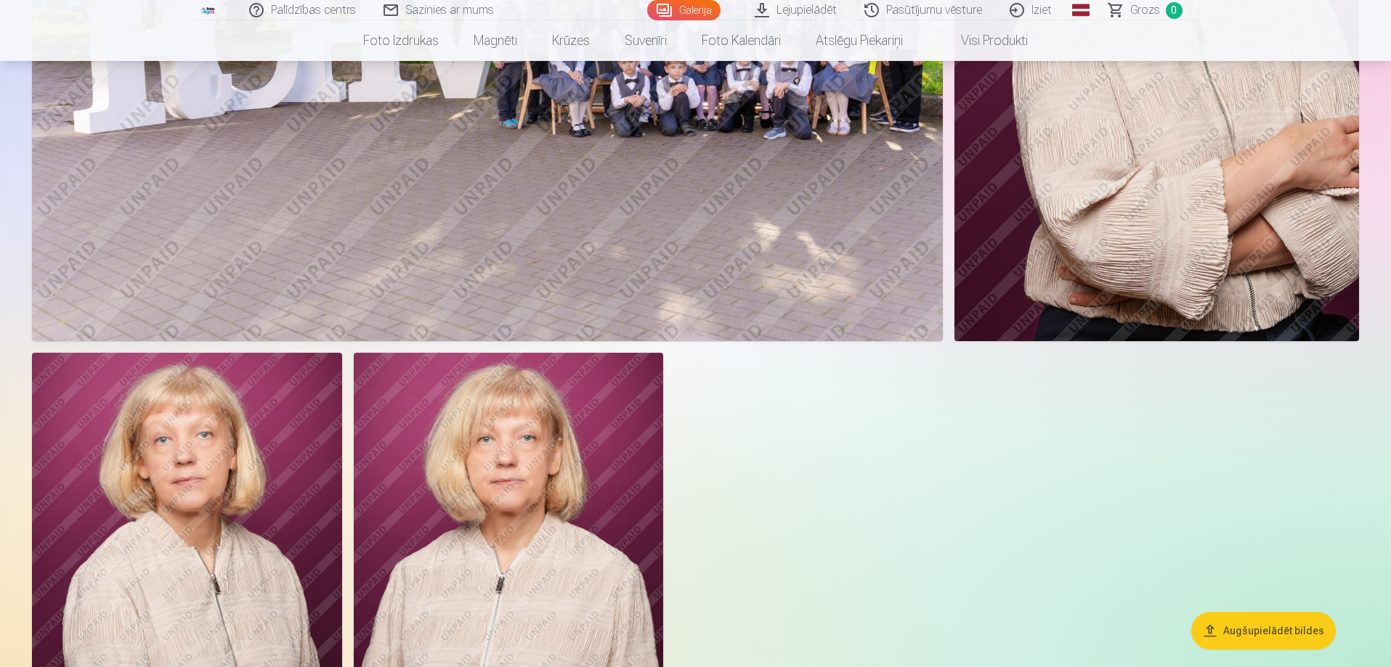
click at [180, 471] on img at bounding box center [187, 585] width 310 height 465
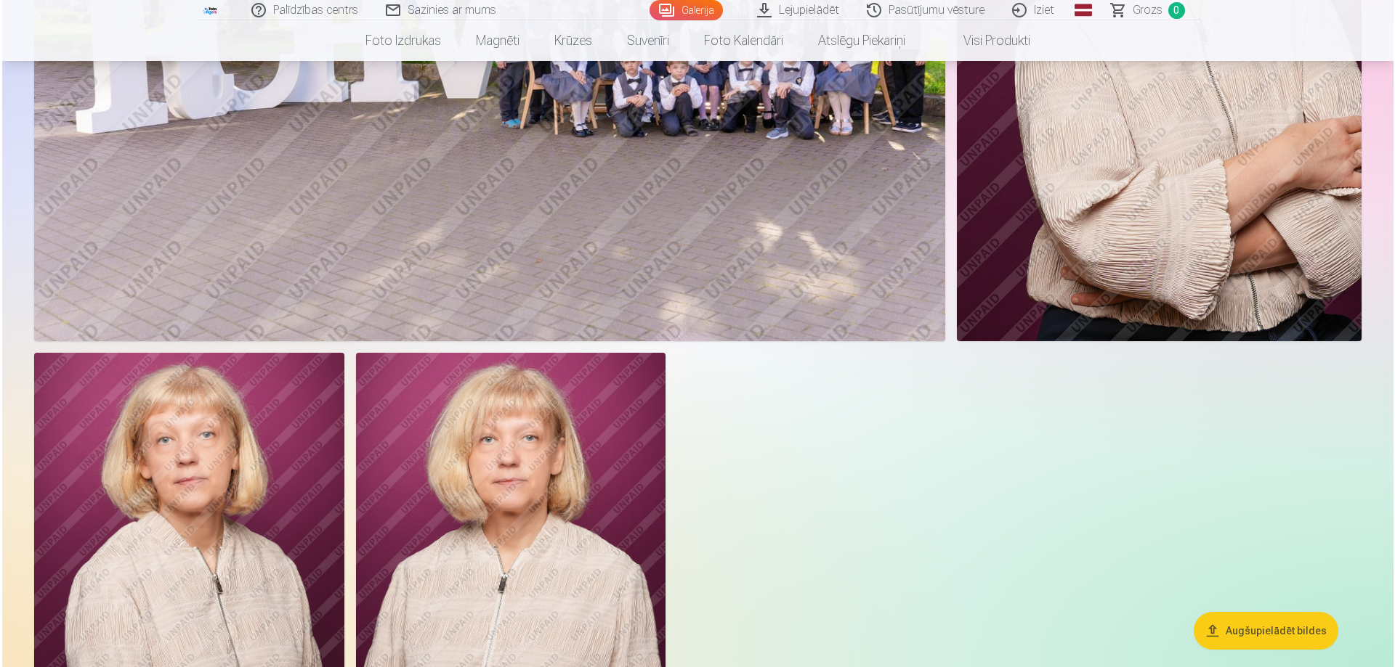
scroll to position [1091, 0]
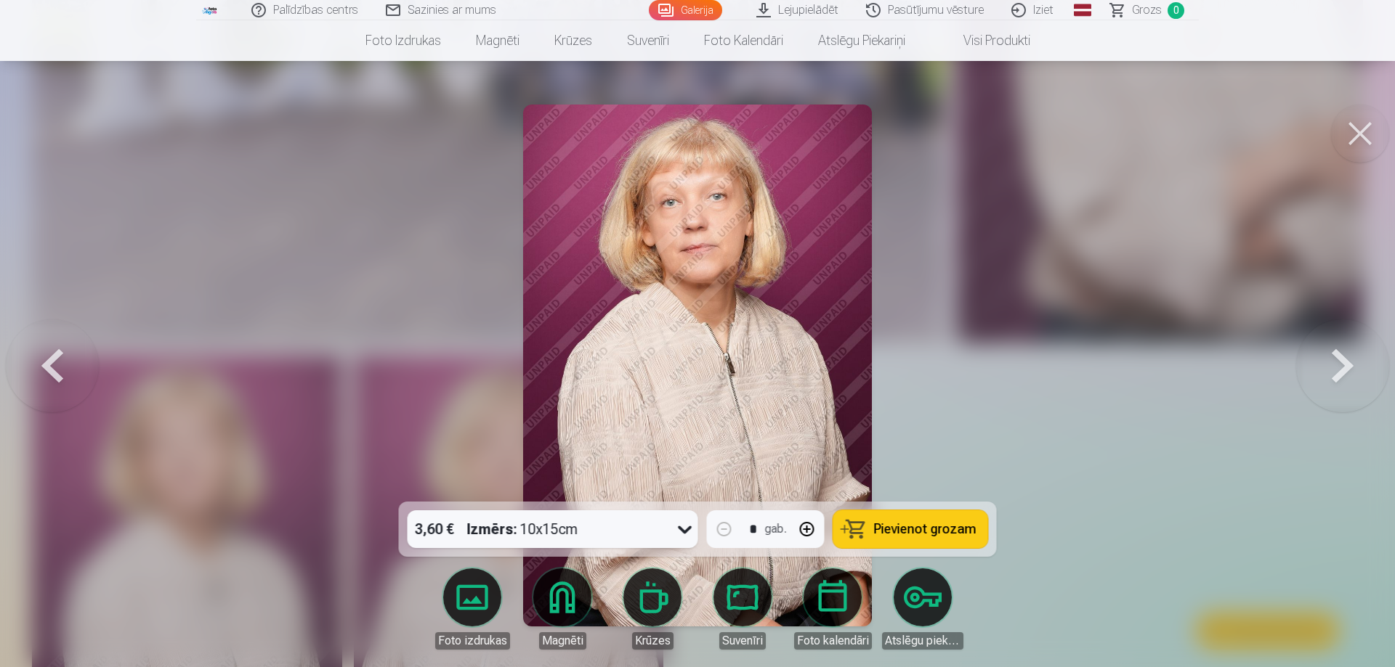
click at [1335, 367] on button at bounding box center [1342, 365] width 93 height 243
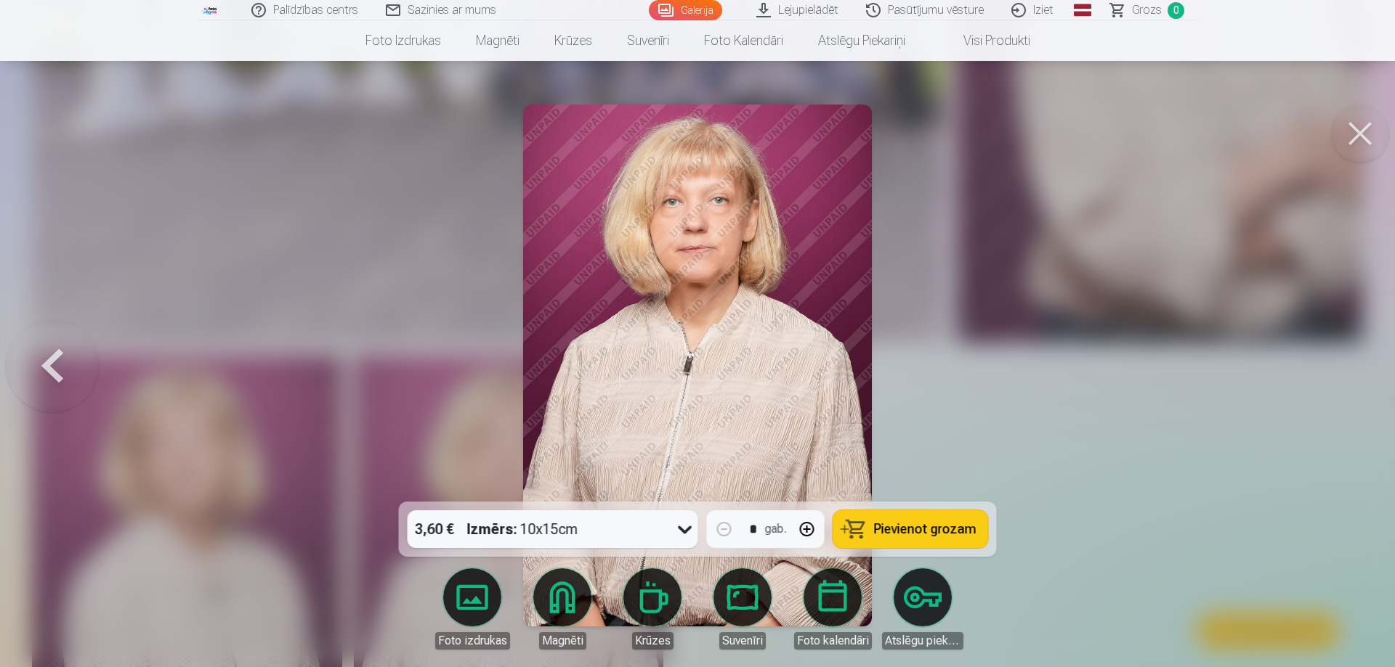
click at [1351, 141] on button at bounding box center [1360, 134] width 58 height 58
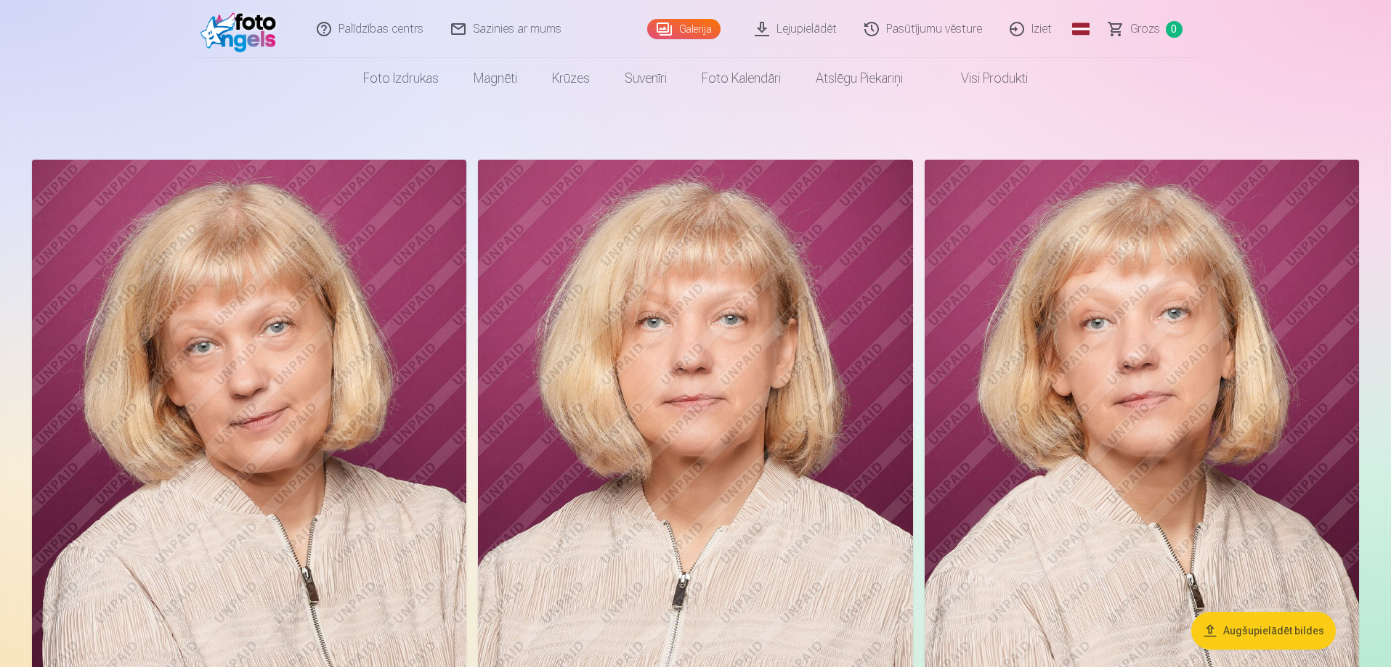
click at [253, 36] on img at bounding box center [242, 29] width 84 height 46
